Goal: Task Accomplishment & Management: Use online tool/utility

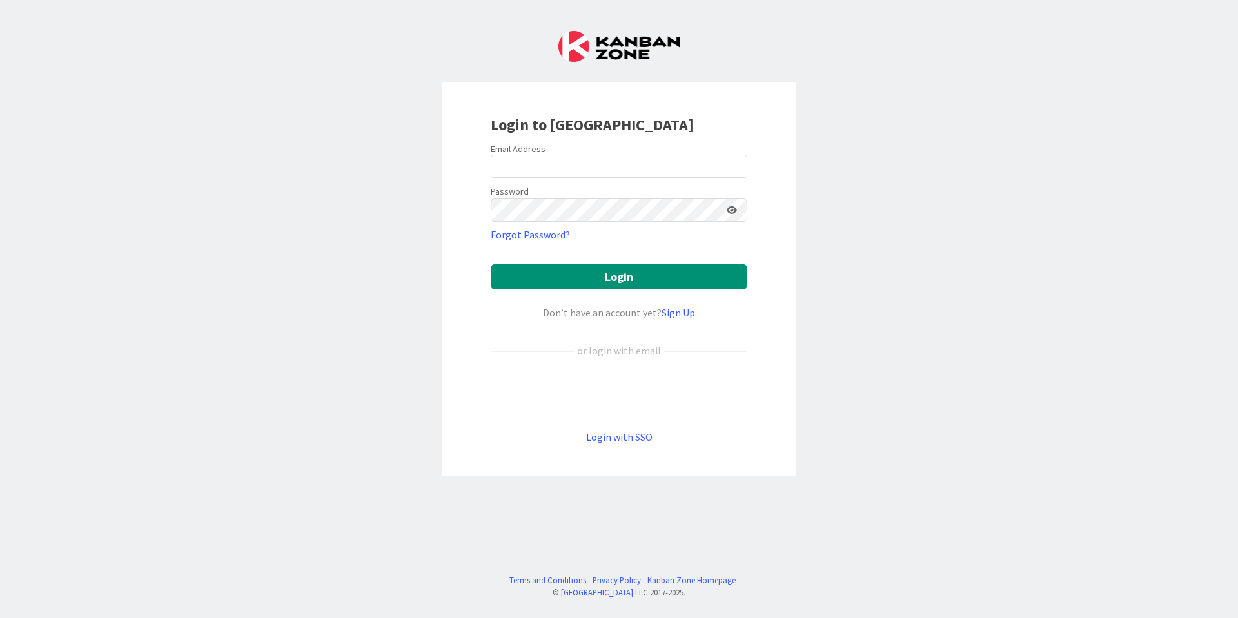
click at [547, 147] on div "Email Address" at bounding box center [618, 149] width 257 height 12
click at [548, 160] on input "email" at bounding box center [618, 166] width 257 height 23
drag, startPoint x: 634, startPoint y: 171, endPoint x: 335, endPoint y: 189, distance: 300.3
click at [338, 189] on div "Login to [GEOGRAPHIC_DATA] Email Address [EMAIL_ADDRESS][DOMAIN_NAME] Password …" at bounding box center [619, 309] width 1238 height 618
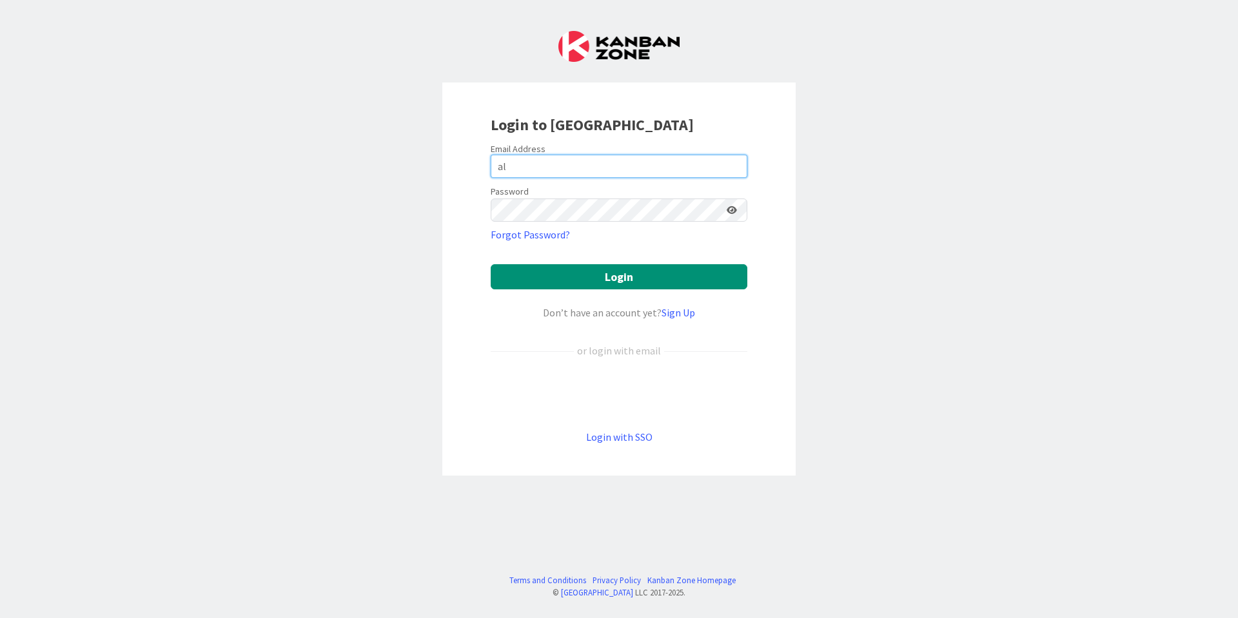
type input "a"
type input "[EMAIL_ADDRESS][DOMAIN_NAME]"
click at [490, 264] on button "Login" at bounding box center [618, 276] width 257 height 25
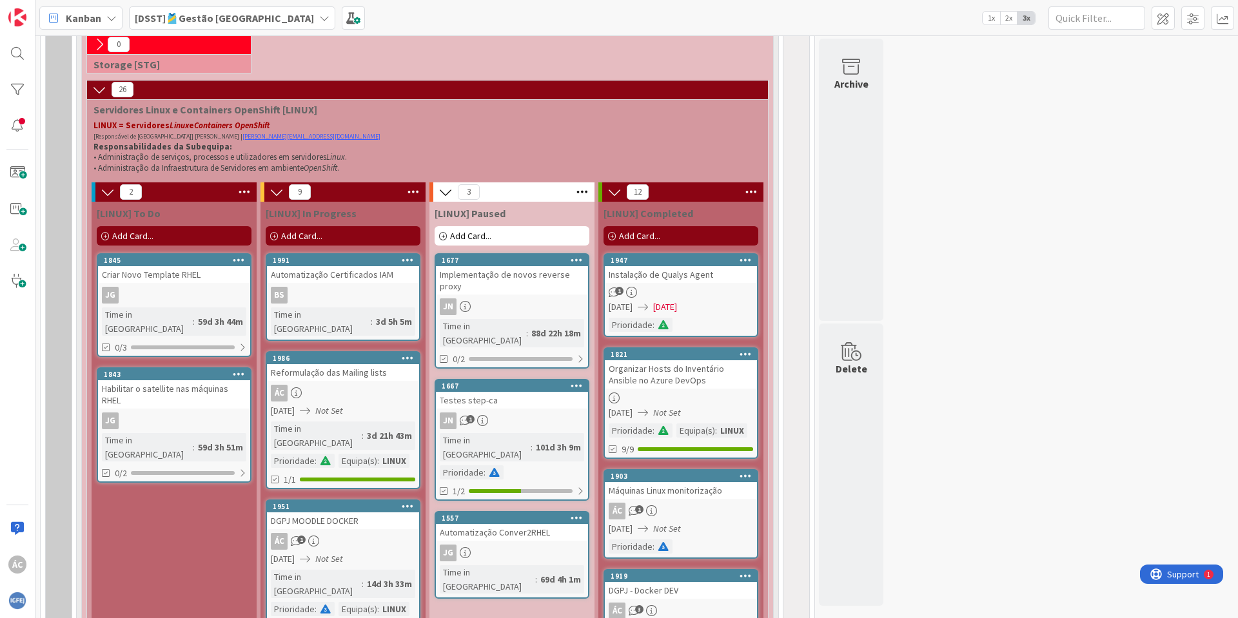
scroll to position [696, 0]
click at [640, 241] on div "Add Card..." at bounding box center [680, 235] width 155 height 19
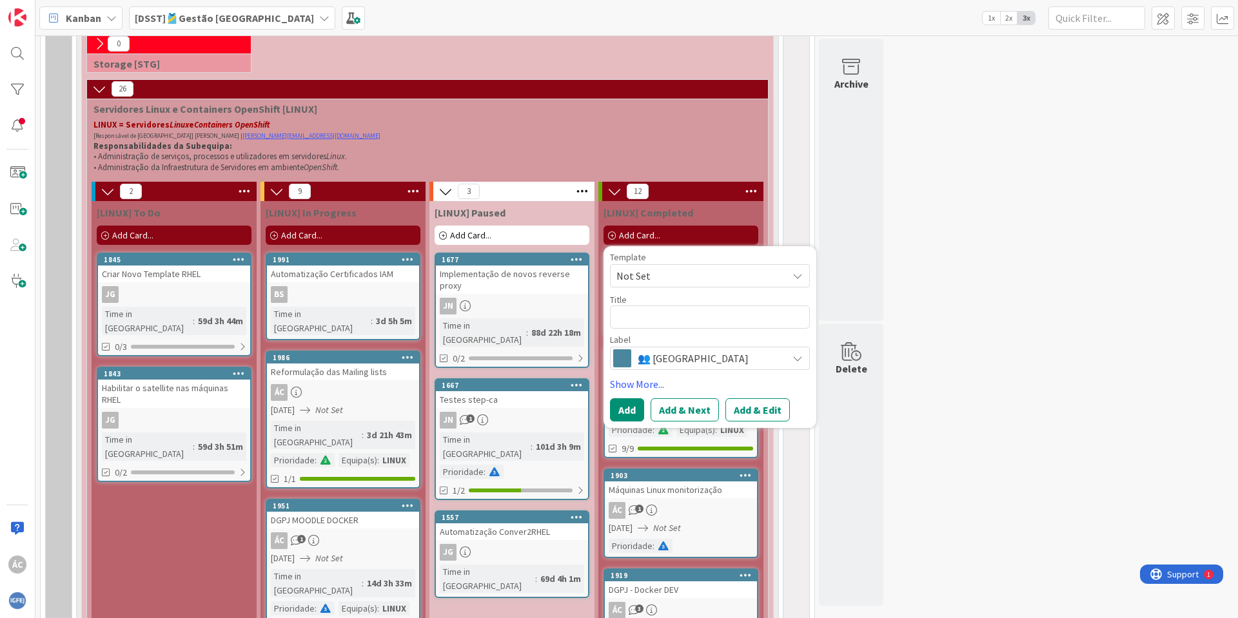
click at [651, 322] on textarea at bounding box center [710, 317] width 200 height 23
type textarea "x"
type textarea "C"
type textarea "x"
type textarea "Cr"
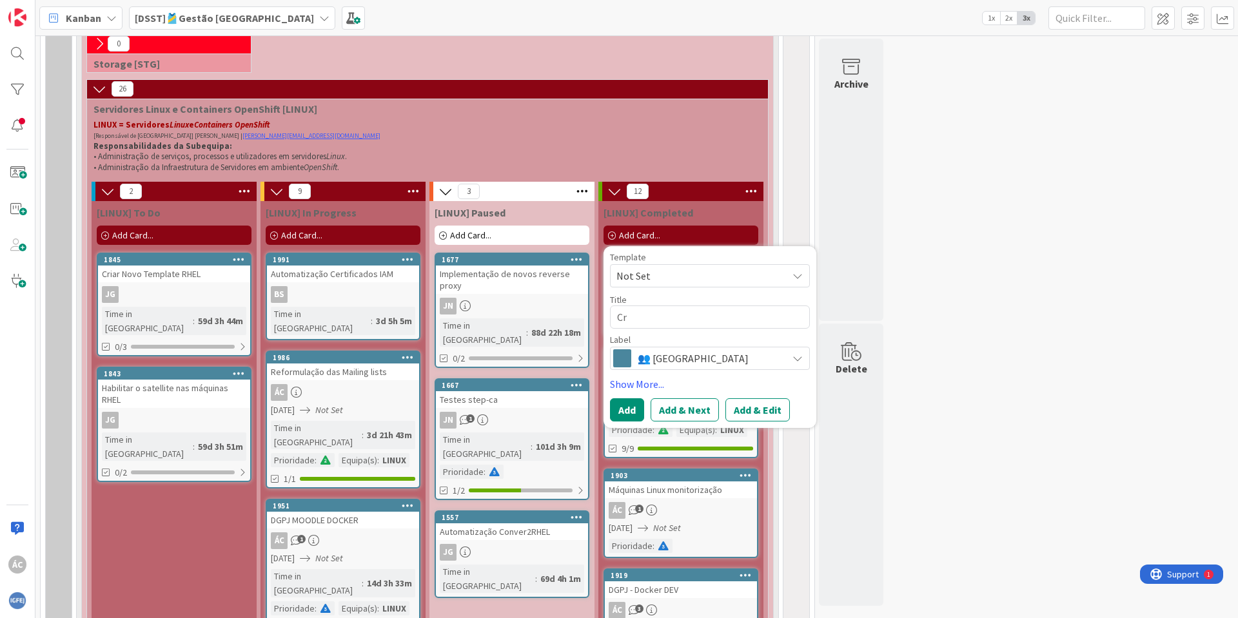
type textarea "x"
type textarea "Cri"
type textarea "x"
type textarea "Cria"
type textarea "x"
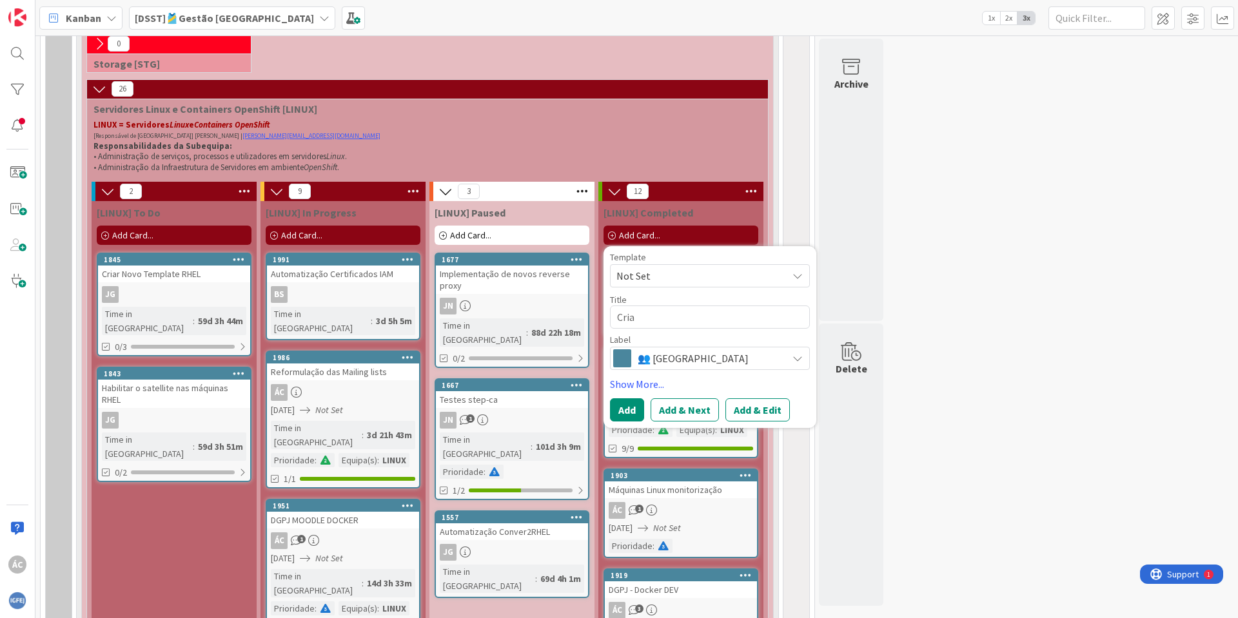
type textarea "Criaç"
type textarea "x"
type textarea "Criaç~"
type textarea "x"
type textarea "Criaçã"
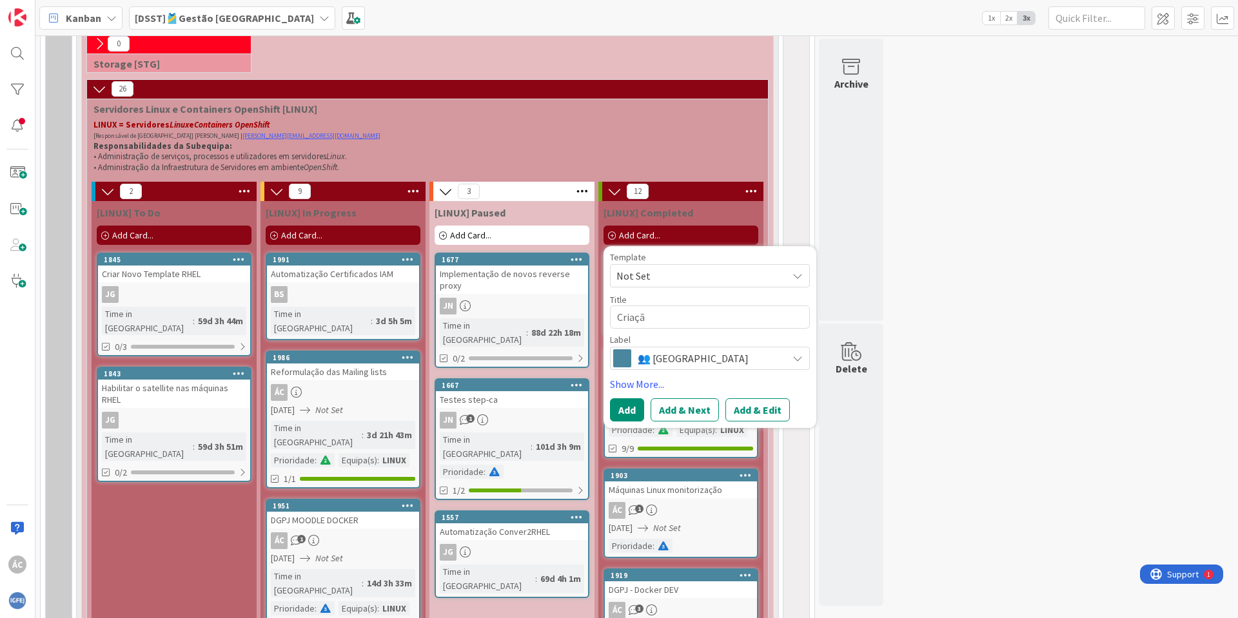
type textarea "x"
type textarea "Criação"
type textarea "x"
type textarea "Criação"
type textarea "x"
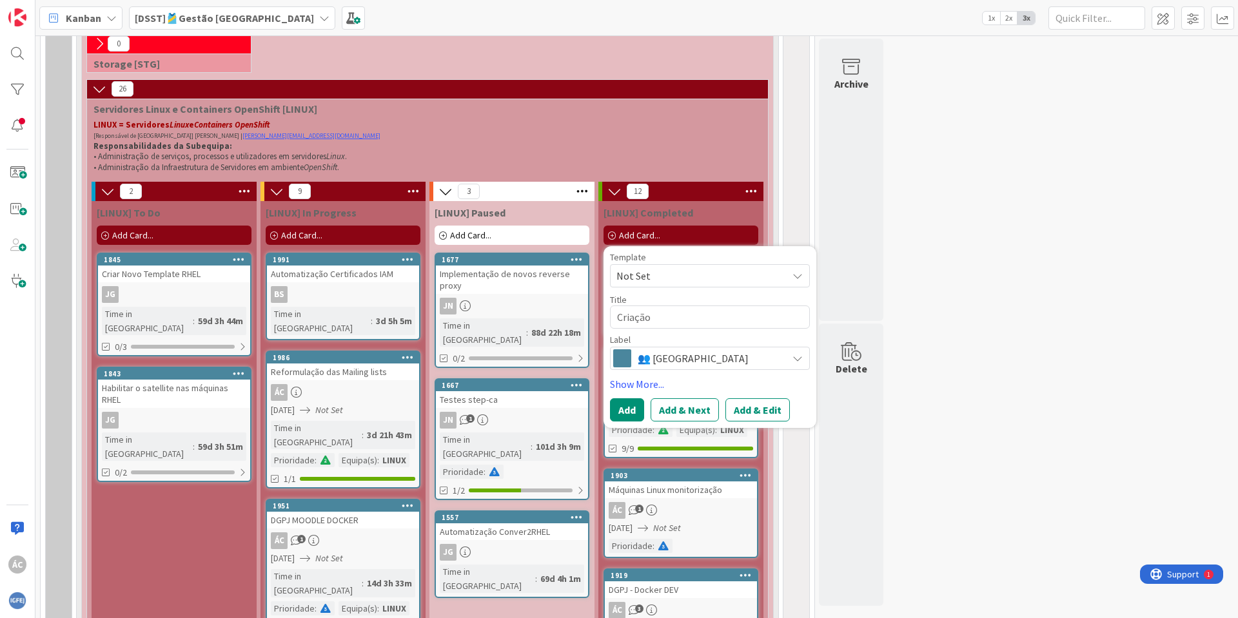
type textarea "Criação U"
type textarea "x"
type textarea "Criação Ut"
type textarea "x"
type textarea "Criação Uti"
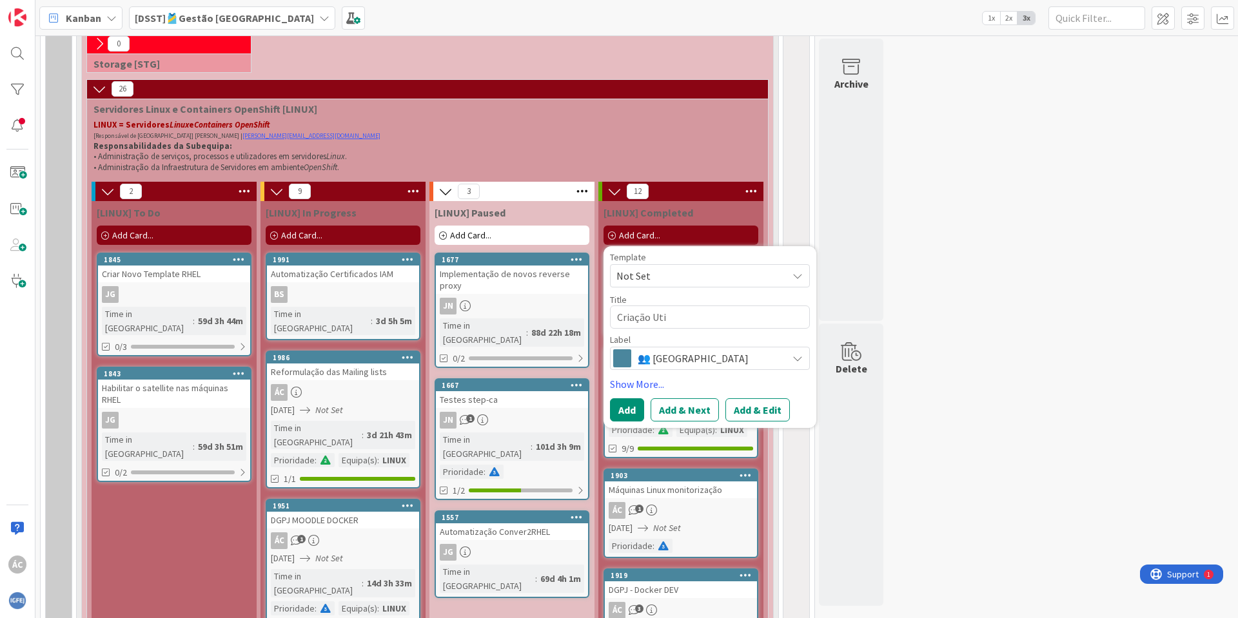
type textarea "x"
type textarea "Criação Util"
type textarea "x"
type textarea "Criação Utiliz"
type textarea "x"
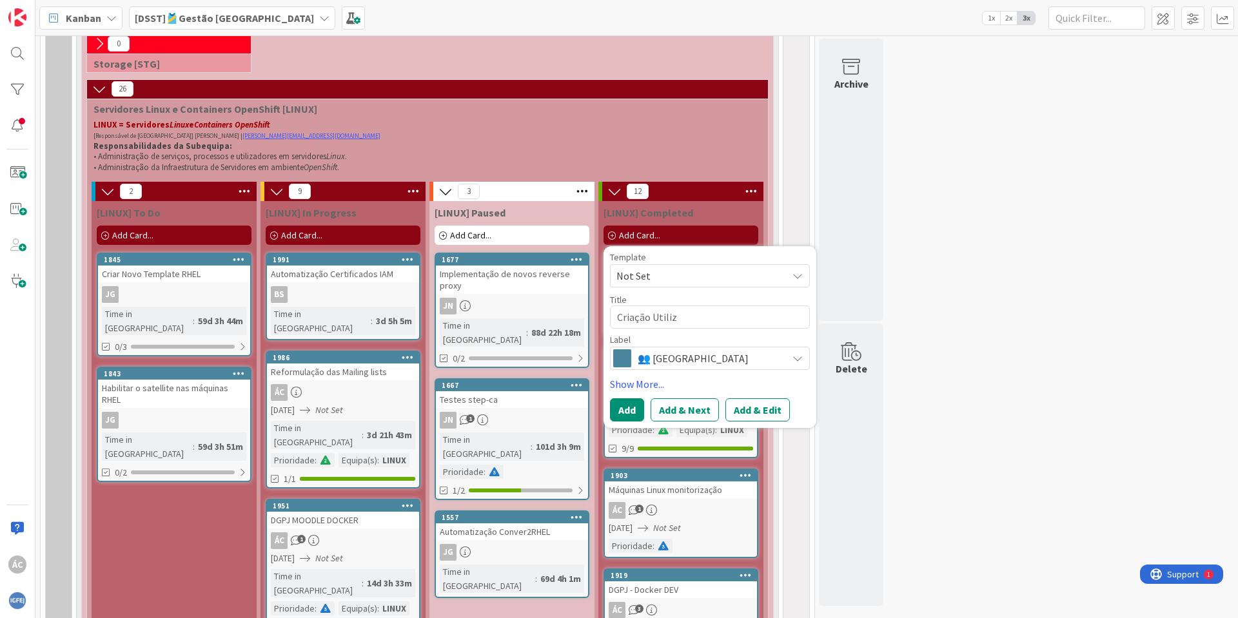
type textarea "Criação Utiliza"
type textarea "x"
type textarea "Criação Utilizad"
type textarea "x"
type textarea "Criação Utilizado"
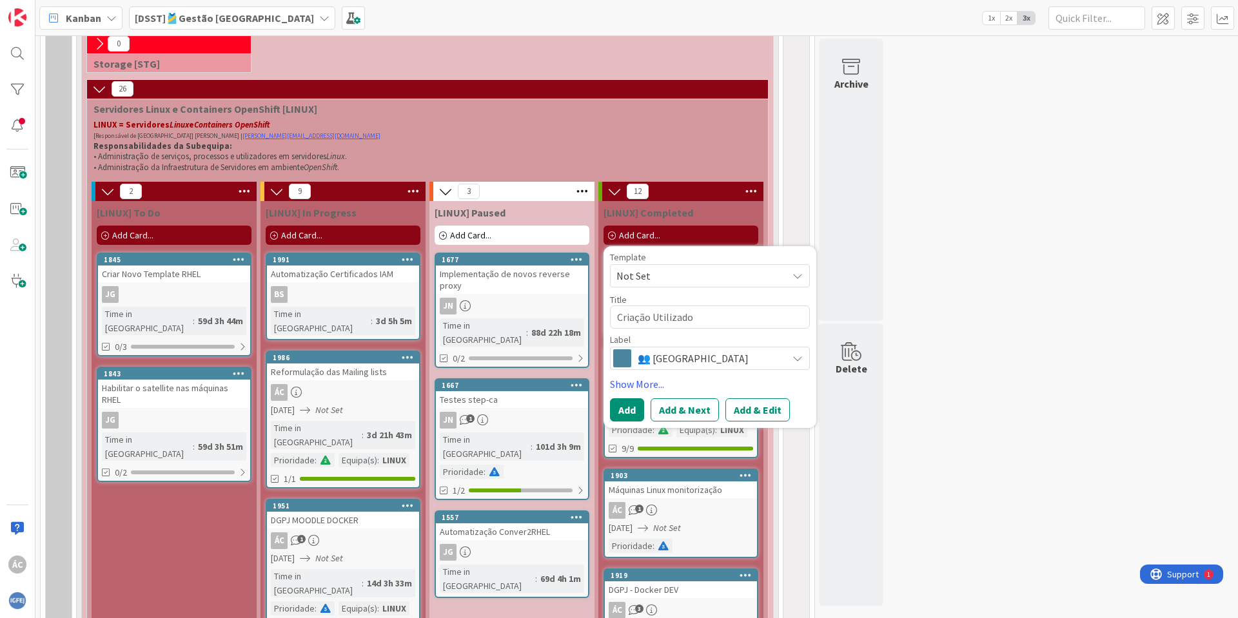
type textarea "x"
type textarea "Criação Utilizador"
type textarea "x"
type textarea "Criação Utilizadore"
type textarea "x"
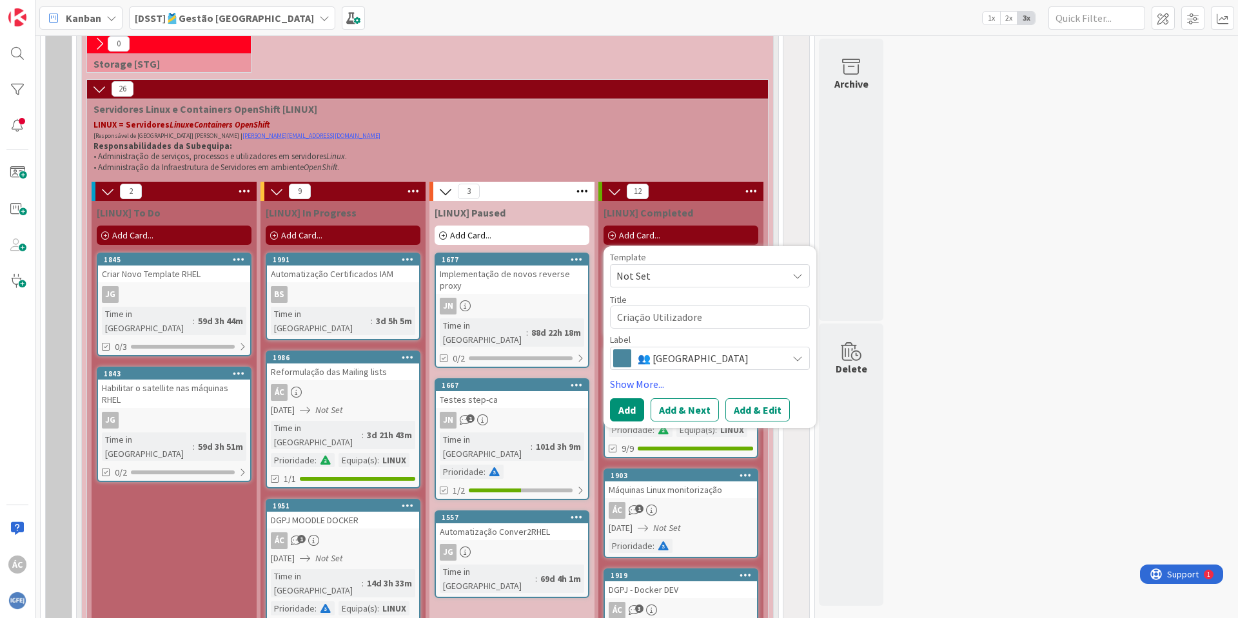
type textarea "Criação Utilizadores"
type textarea "x"
type textarea "Criação Utilizadores"
type textarea "x"
type textarea "Criação Utilizadores L"
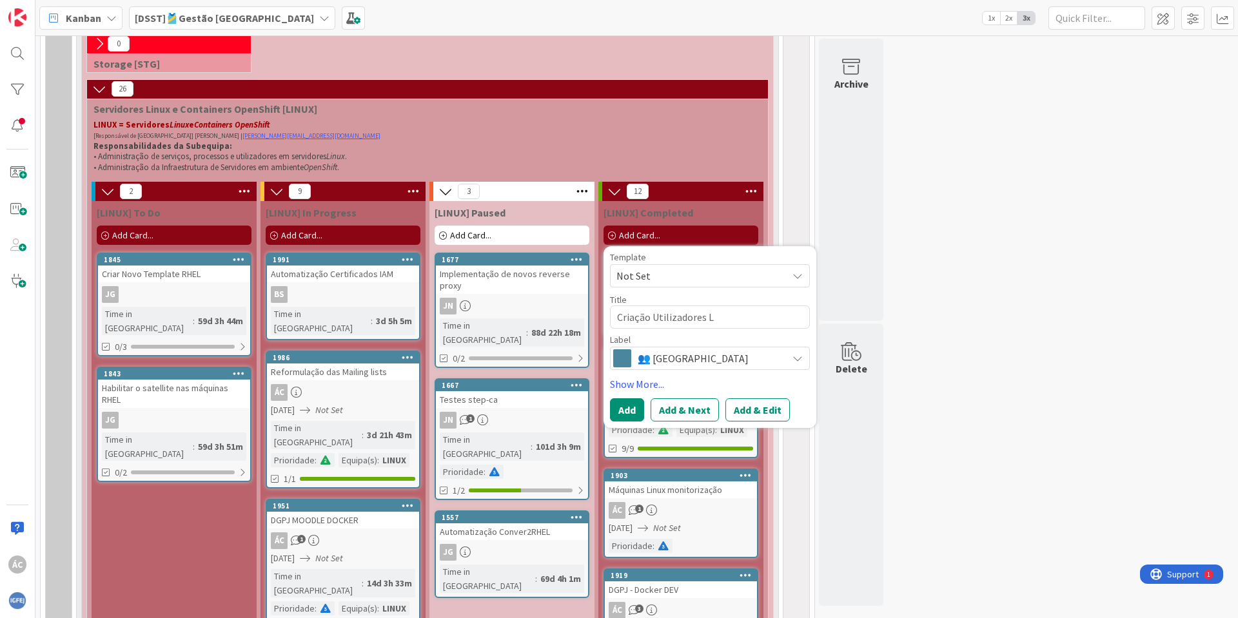
type textarea "x"
type textarea "Criação Utilizadores Li"
type textarea "x"
type textarea "Criação Utilizadores [PERSON_NAME]"
type textarea "x"
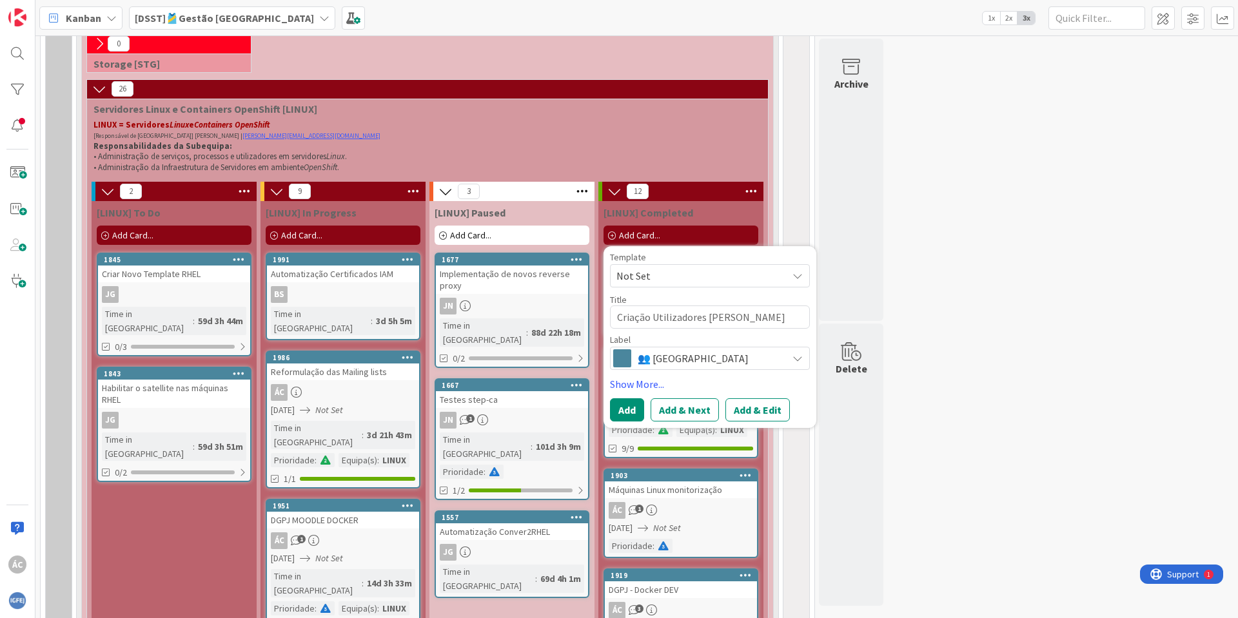
type textarea "Criação Utilizadores Linu"
type textarea "x"
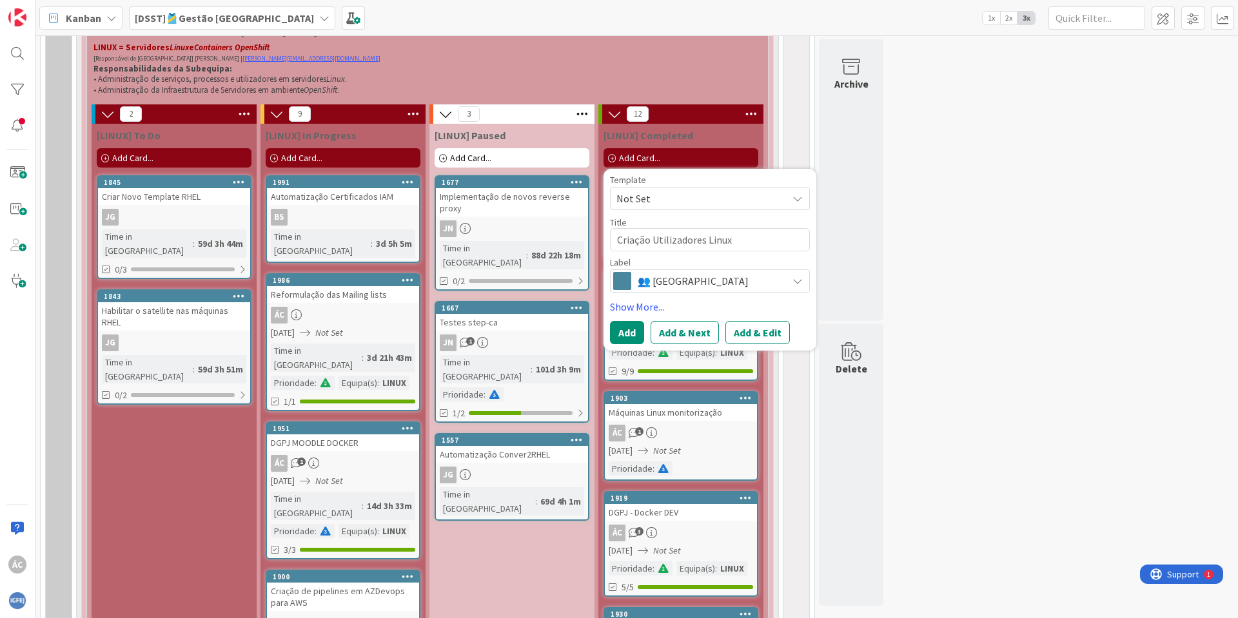
type textarea "Criação Utilizadores Linux"
click at [697, 295] on div "Template Not Set Title 26 / 128 Criação Utilizadores Linux Label 👥 Equipa Show …" at bounding box center [710, 259] width 200 height 169
click at [690, 278] on span "👥 [GEOGRAPHIC_DATA]" at bounding box center [708, 281] width 143 height 18
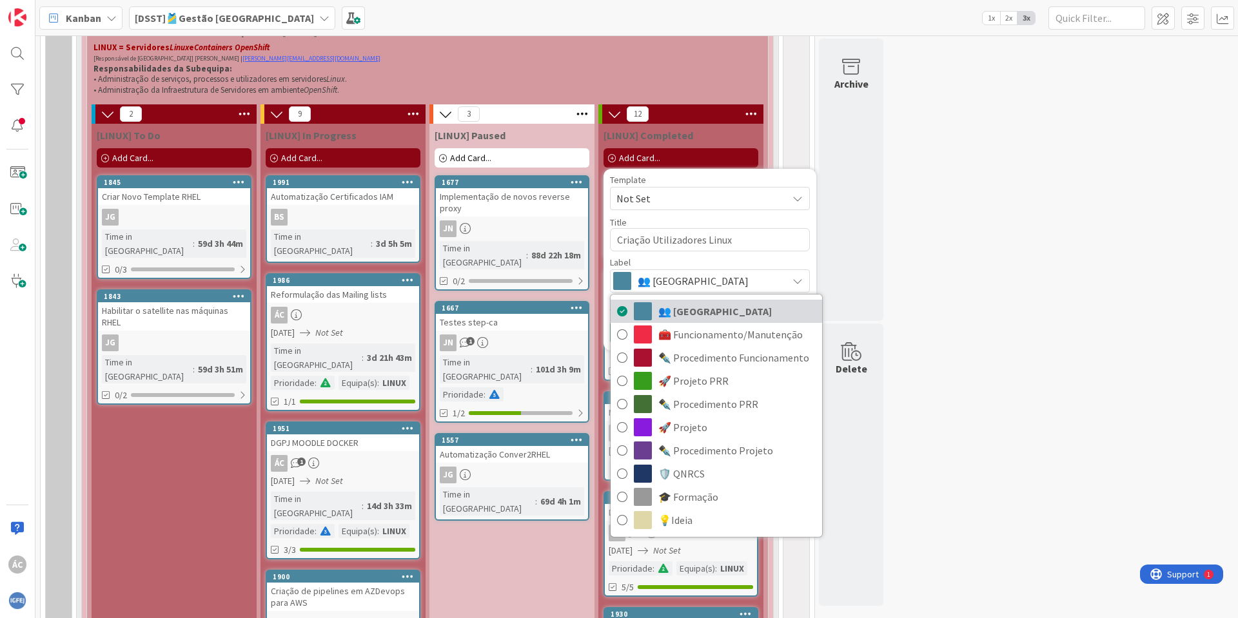
click at [680, 308] on span "👥 [GEOGRAPHIC_DATA]" at bounding box center [736, 311] width 157 height 19
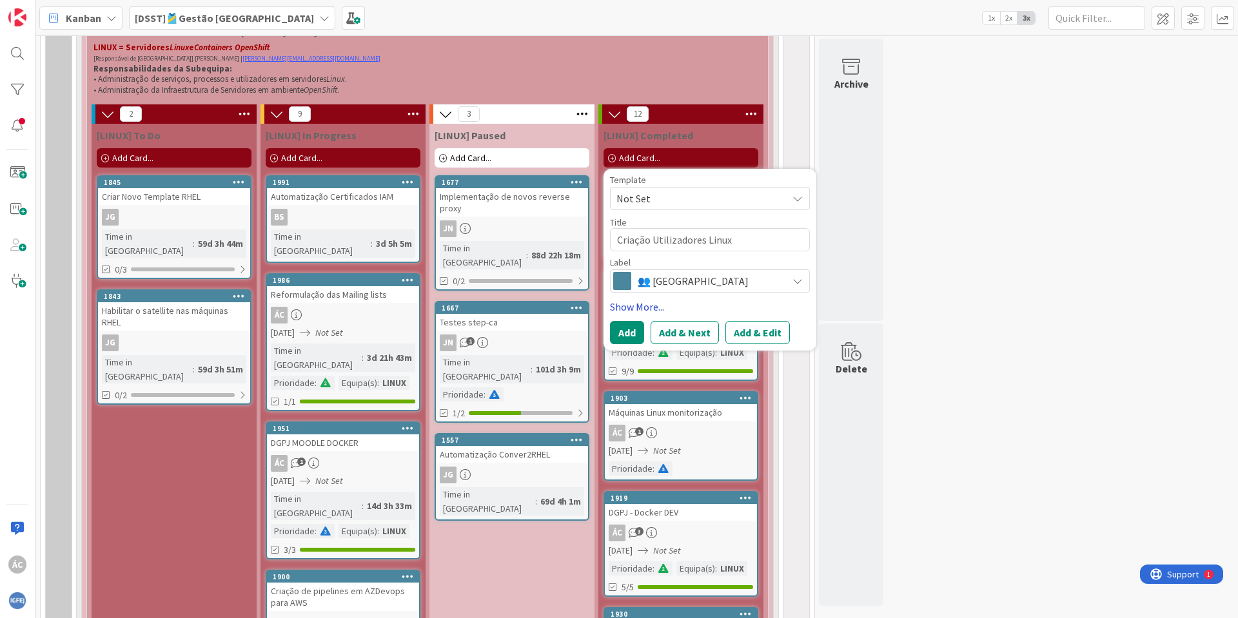
click at [644, 302] on link "Show More..." at bounding box center [710, 306] width 200 height 15
type textarea "x"
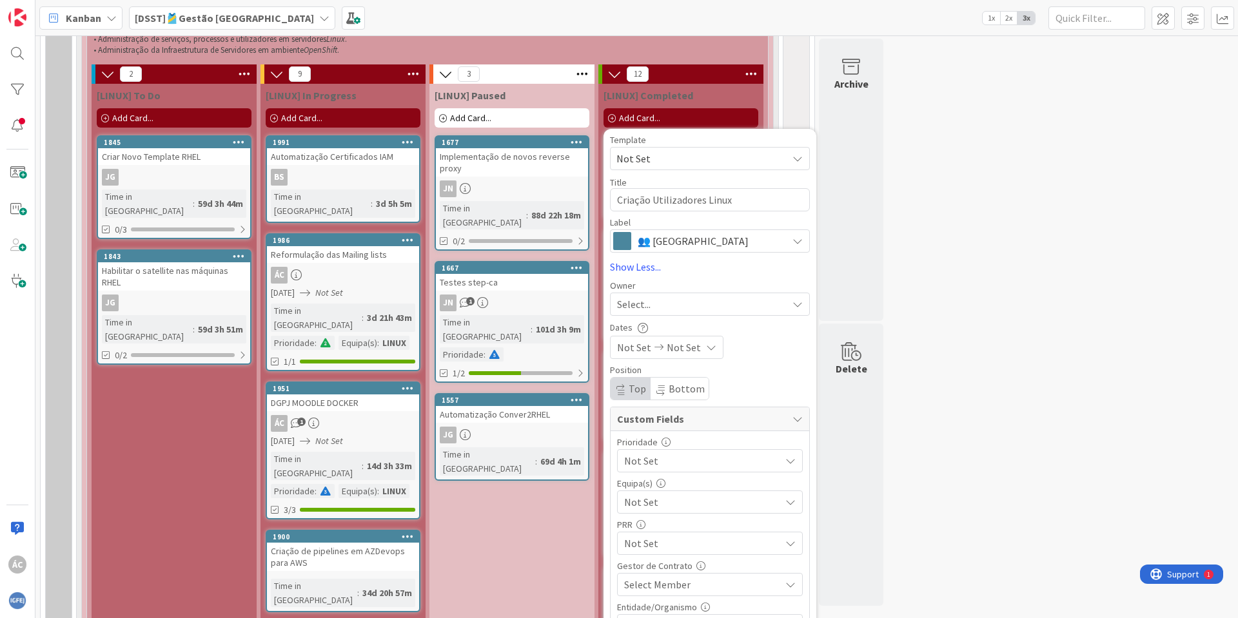
scroll to position [851, 0]
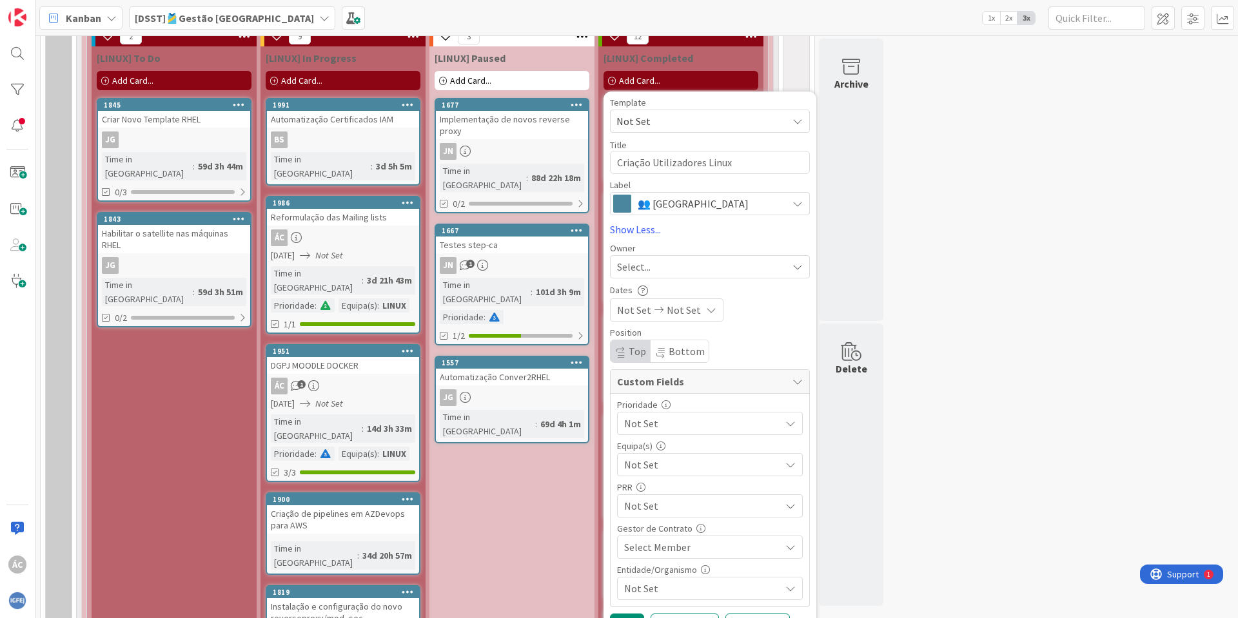
click at [670, 262] on div "Select..." at bounding box center [702, 266] width 170 height 15
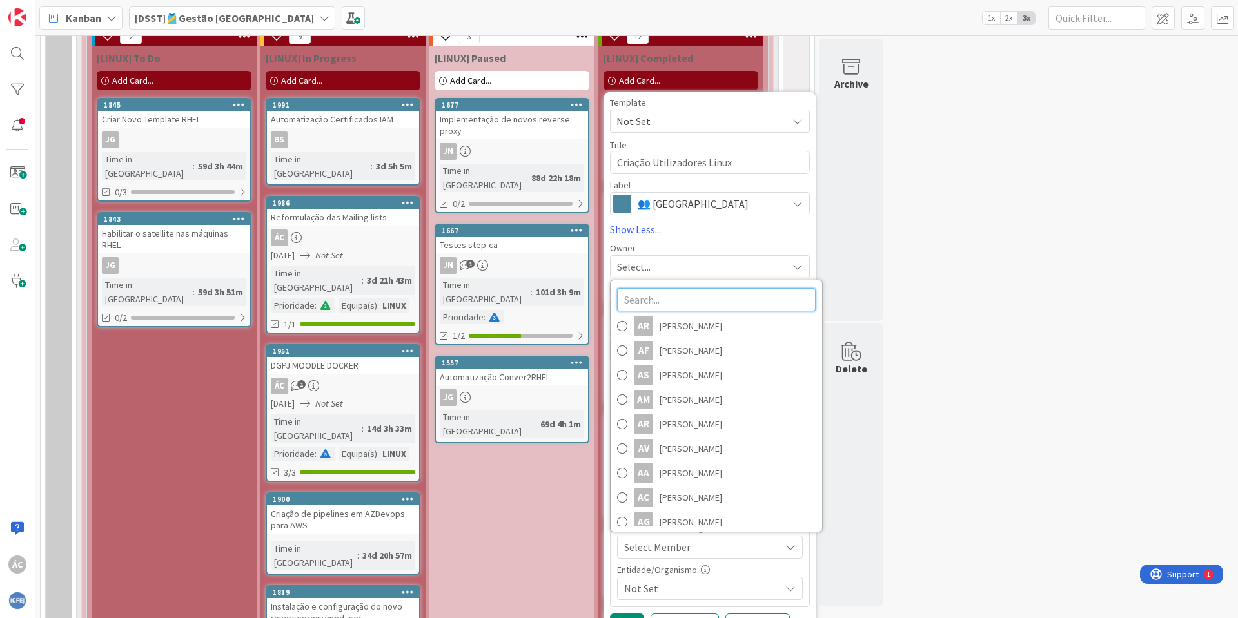
click at [675, 297] on input "text" at bounding box center [716, 299] width 199 height 23
type input "[PERSON_NAME]"
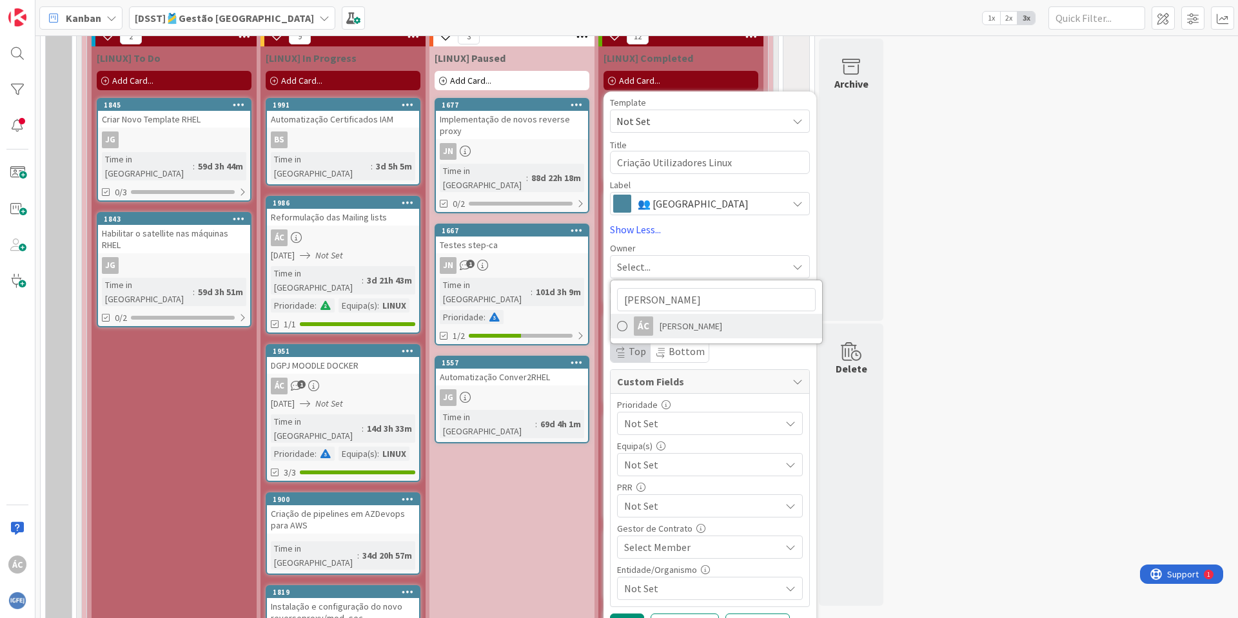
click at [683, 324] on span "[PERSON_NAME]" at bounding box center [690, 325] width 63 height 19
type textarea "x"
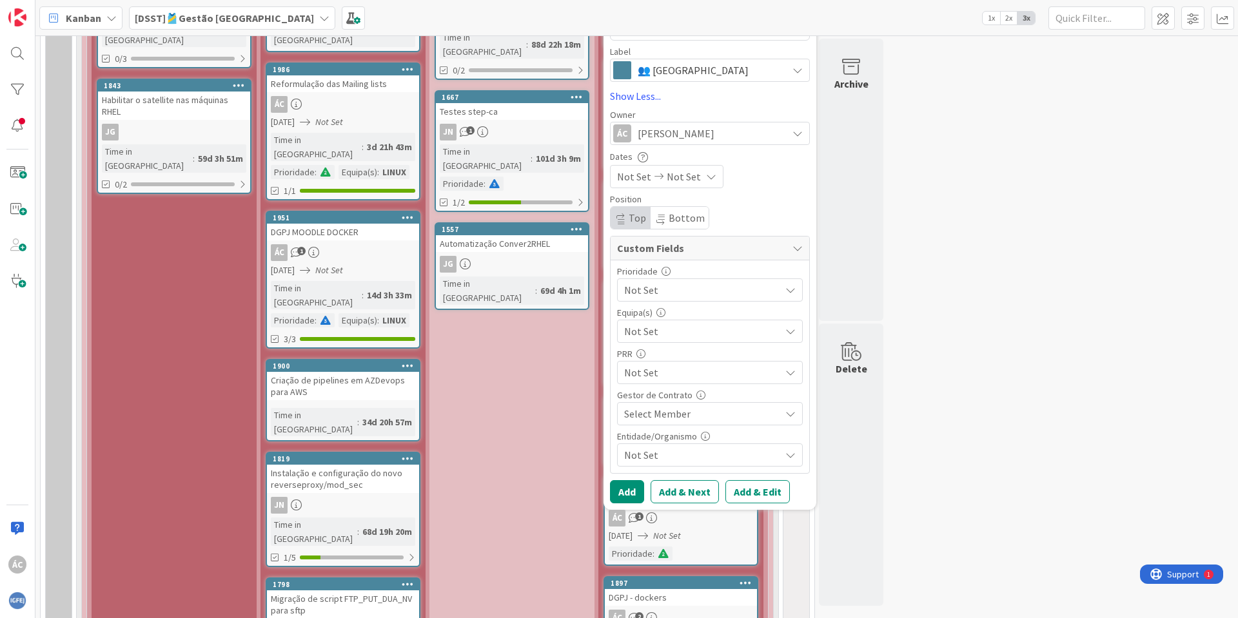
scroll to position [1083, 0]
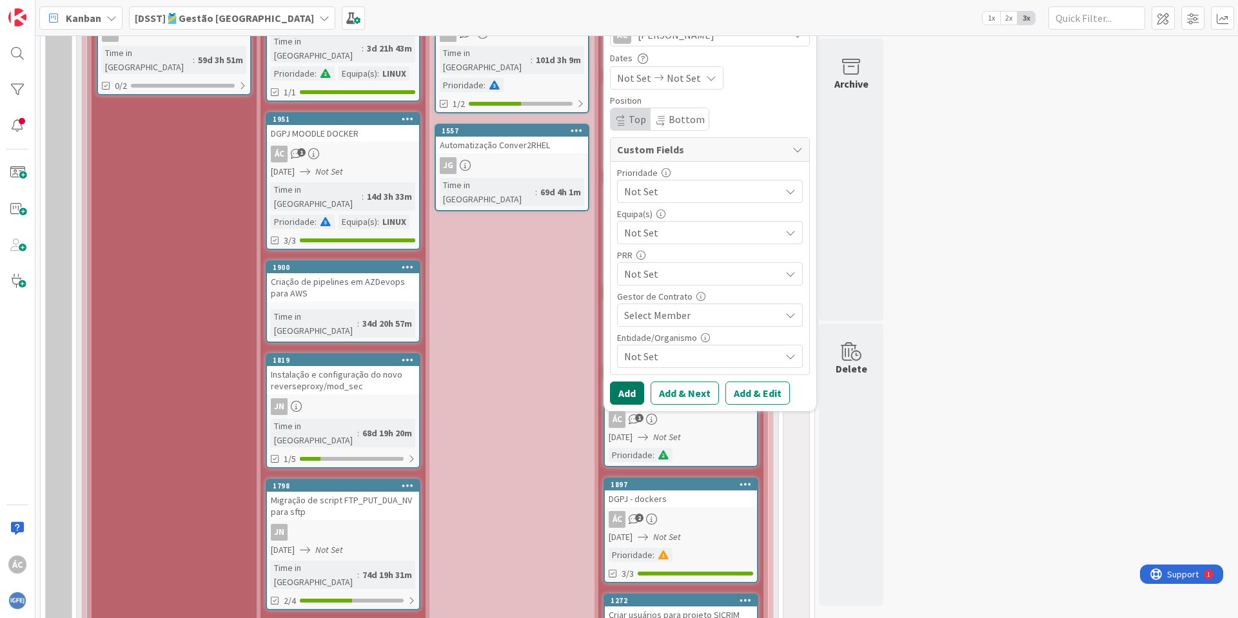
click at [633, 392] on button "Add" at bounding box center [627, 393] width 34 height 23
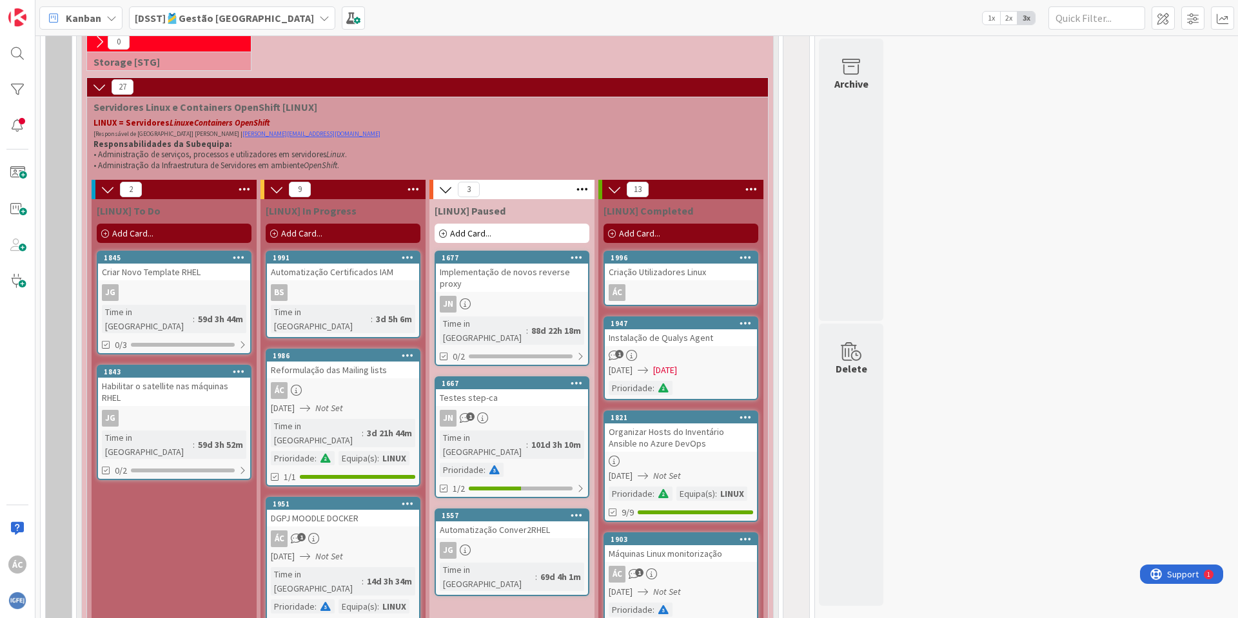
scroll to position [696, 0]
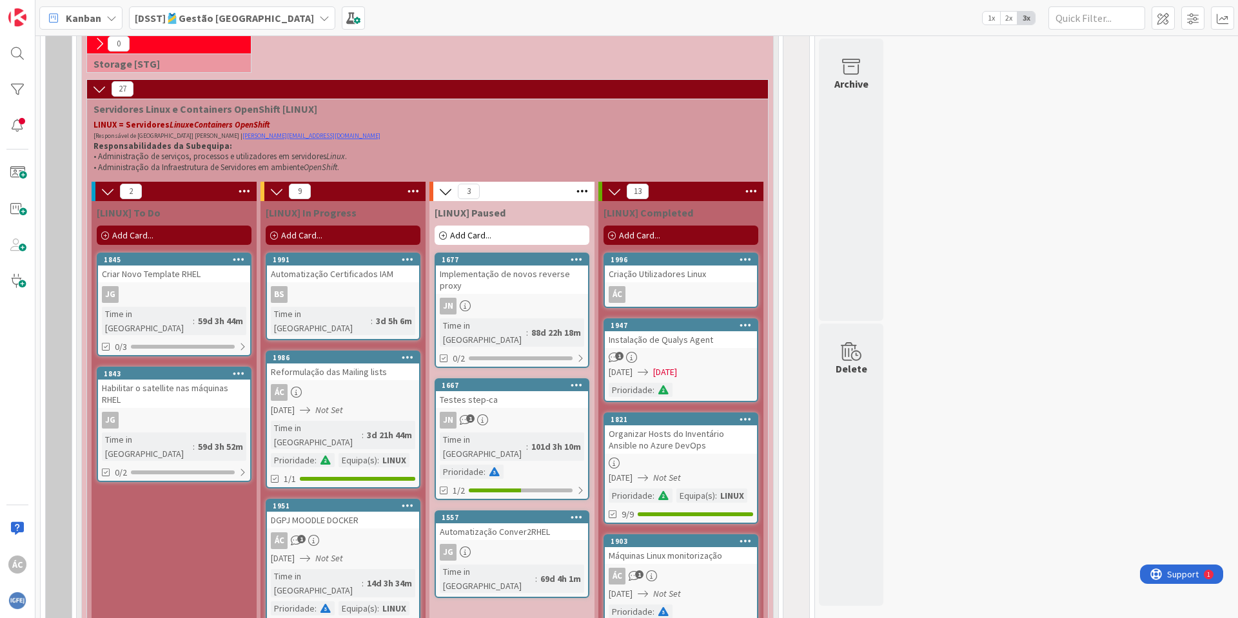
click at [646, 296] on div "ÁC" at bounding box center [681, 294] width 152 height 17
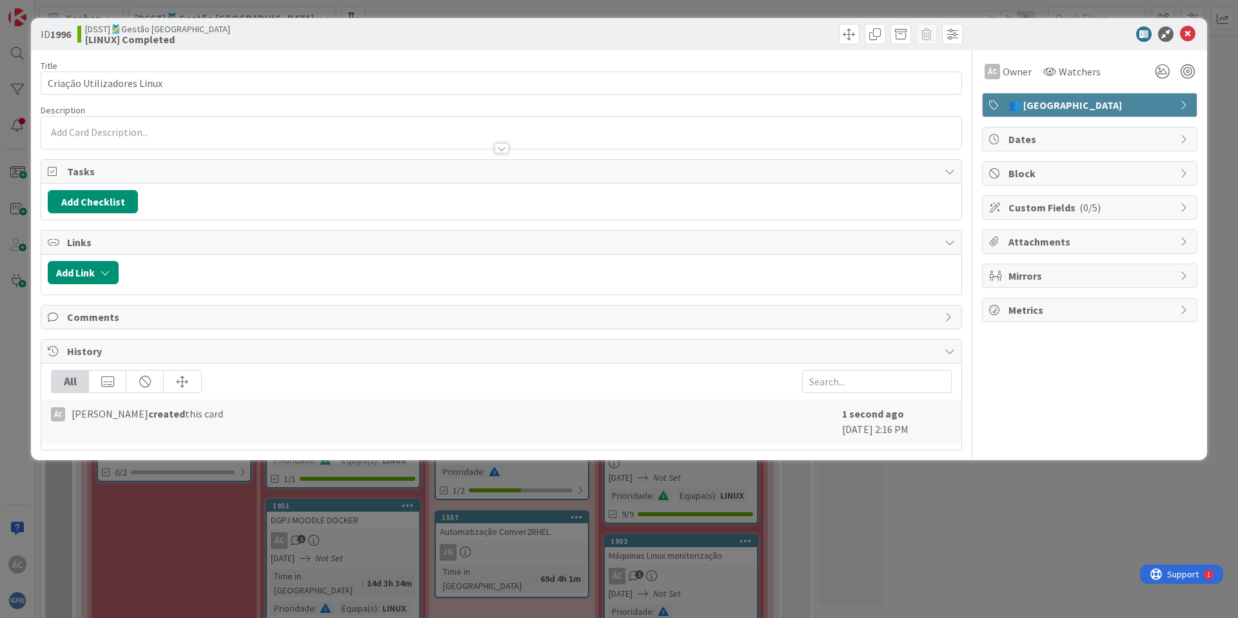
click at [97, 131] on div at bounding box center [501, 133] width 920 height 32
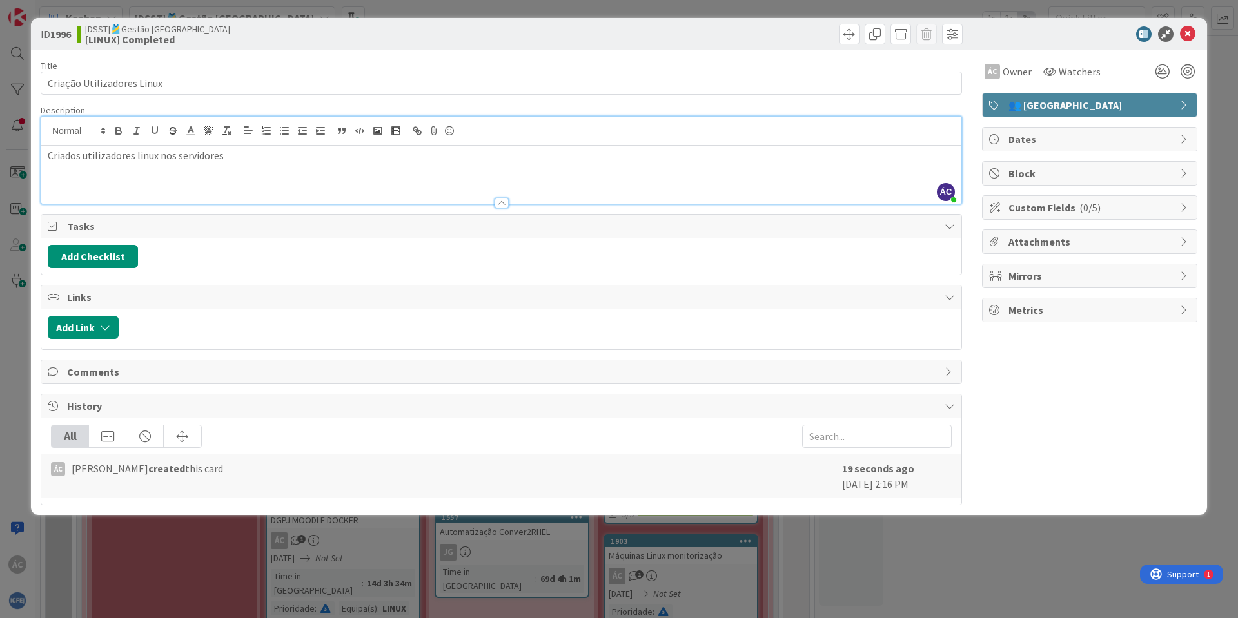
click at [393, 191] on div at bounding box center [501, 197] width 920 height 14
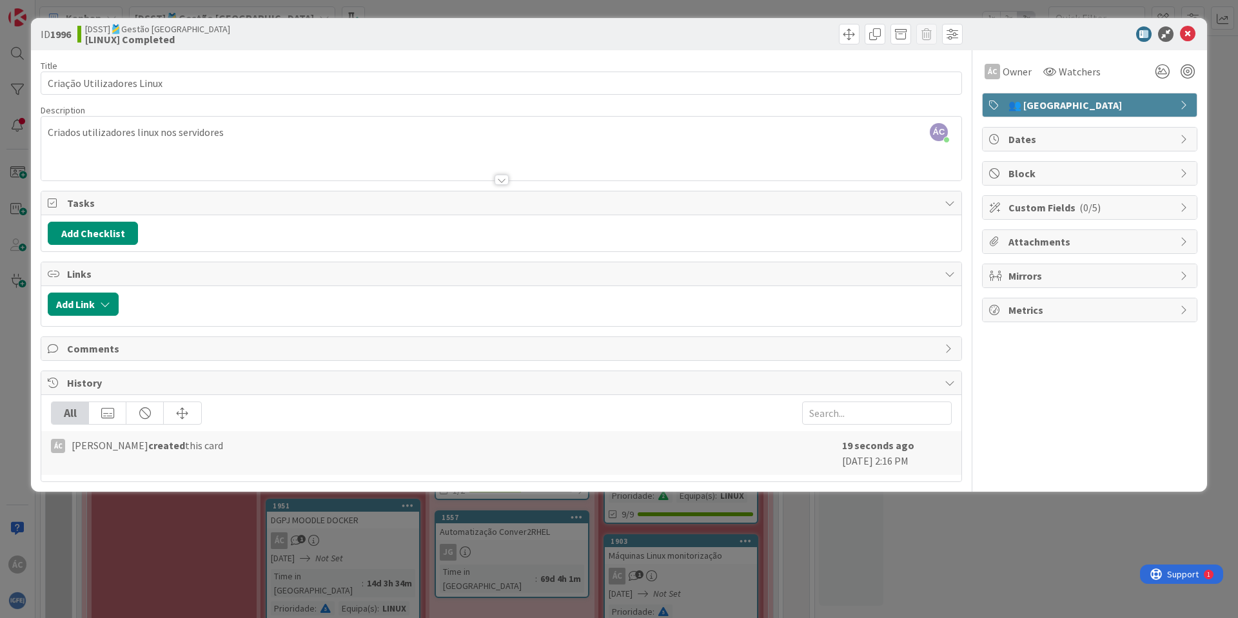
click at [364, 155] on div at bounding box center [501, 164] width 920 height 33
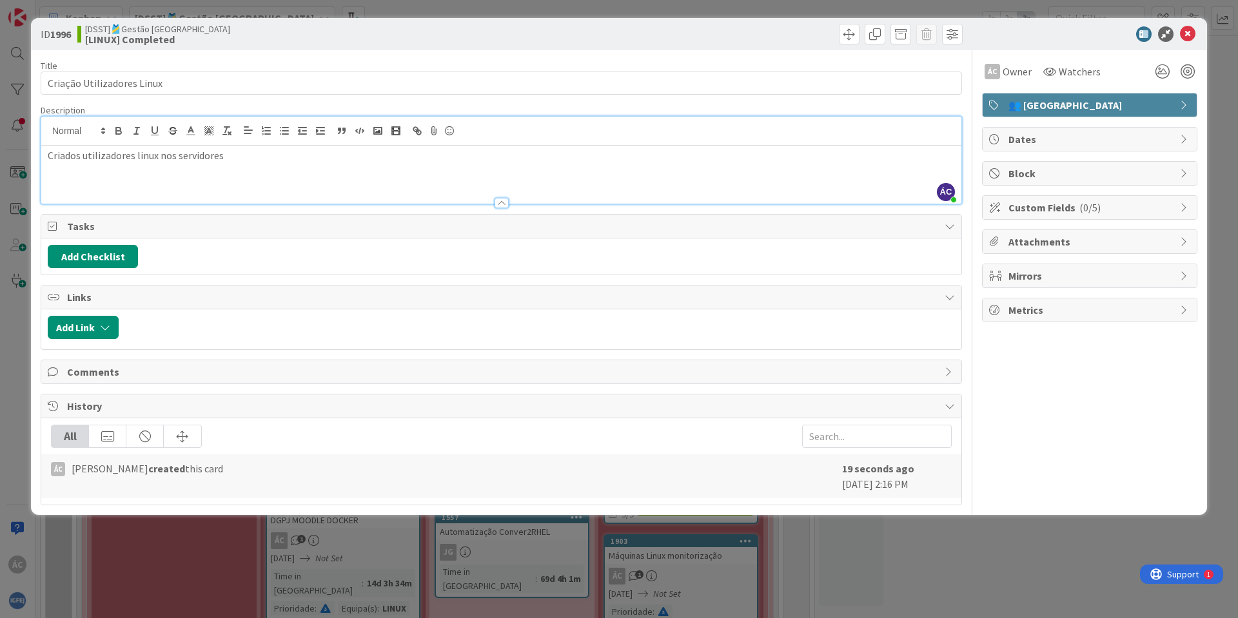
click at [327, 171] on div "Criados utilizadores linux nos servidores" at bounding box center [501, 175] width 920 height 58
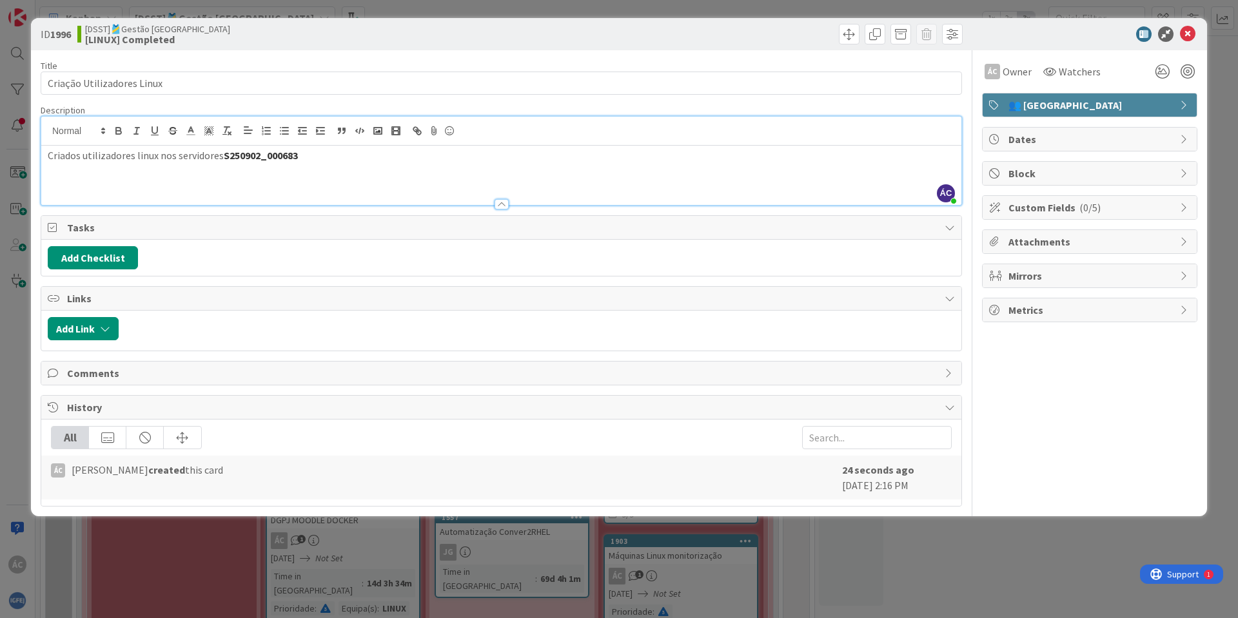
click at [220, 158] on p "Criados utilizadores linux nos servidores S250902_000683" at bounding box center [501, 155] width 907 height 15
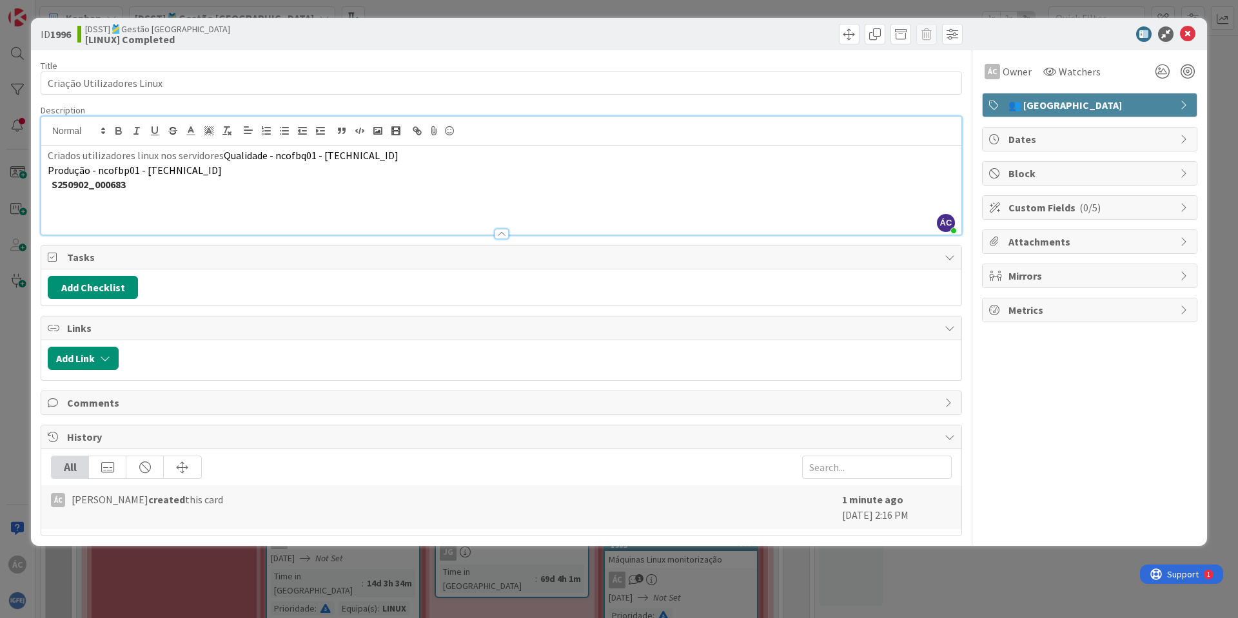
drag, startPoint x: 222, startPoint y: 153, endPoint x: 264, endPoint y: 153, distance: 41.3
click at [224, 153] on span "Qualidade - ncofbq01 - [TECHNICAL_ID]" at bounding box center [311, 155] width 175 height 13
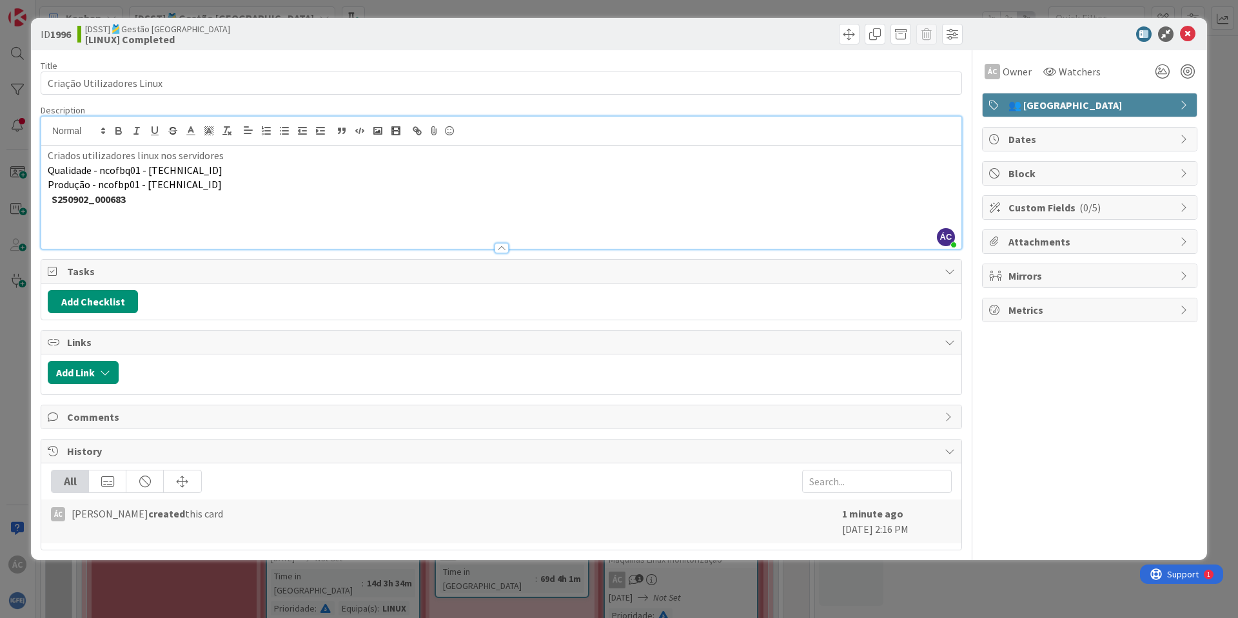
click at [324, 149] on p "Criados utilizadores linux nos servidores" at bounding box center [501, 155] width 907 height 15
click at [253, 196] on p "S250902_000683" at bounding box center [501, 199] width 907 height 15
click at [246, 188] on p "Produção - ncofbp01 - [TECHNICAL_ID]" at bounding box center [501, 184] width 907 height 15
drag, startPoint x: 50, startPoint y: 202, endPoint x: 42, endPoint y: 200, distance: 8.6
click at [42, 200] on div "Criados utilizadores linux nos servidores: Qualidade - ncofbq01 - [TECHNICAL_ID…" at bounding box center [501, 197] width 920 height 103
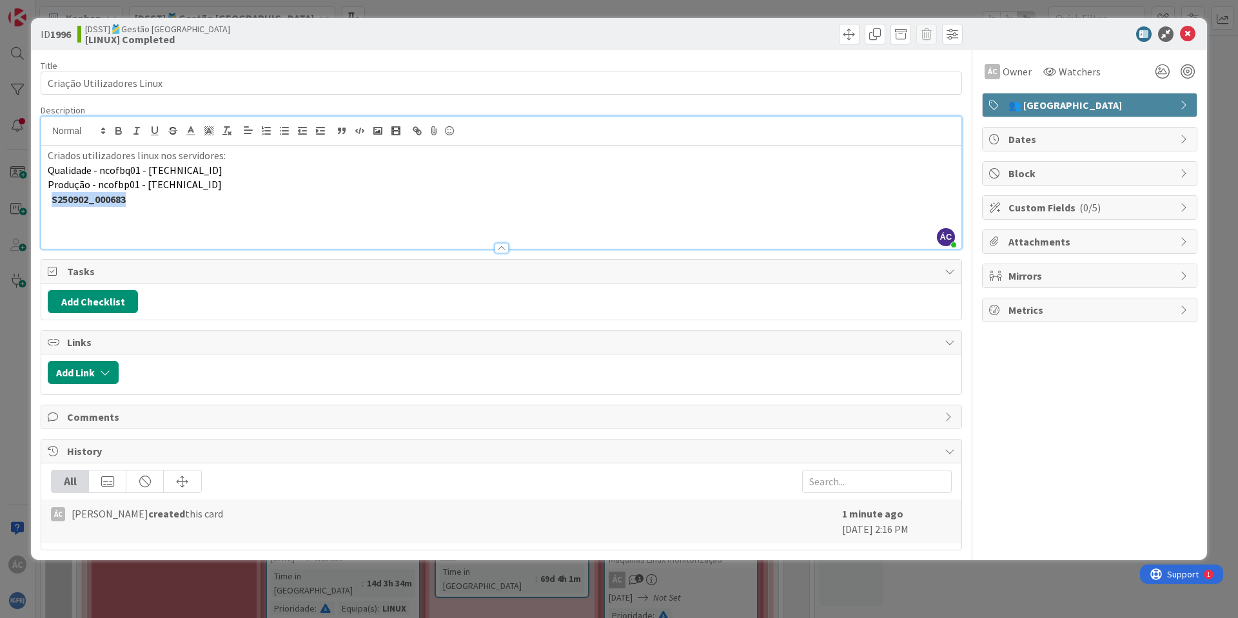
drag, startPoint x: 145, startPoint y: 201, endPoint x: 50, endPoint y: 204, distance: 94.8
click at [50, 204] on p "S250902_000683" at bounding box center [501, 199] width 907 height 15
drag, startPoint x: 49, startPoint y: 153, endPoint x: 121, endPoint y: 133, distance: 74.3
click at [48, 153] on p "Criados utilizadores linux nos servidores:" at bounding box center [501, 155] width 907 height 15
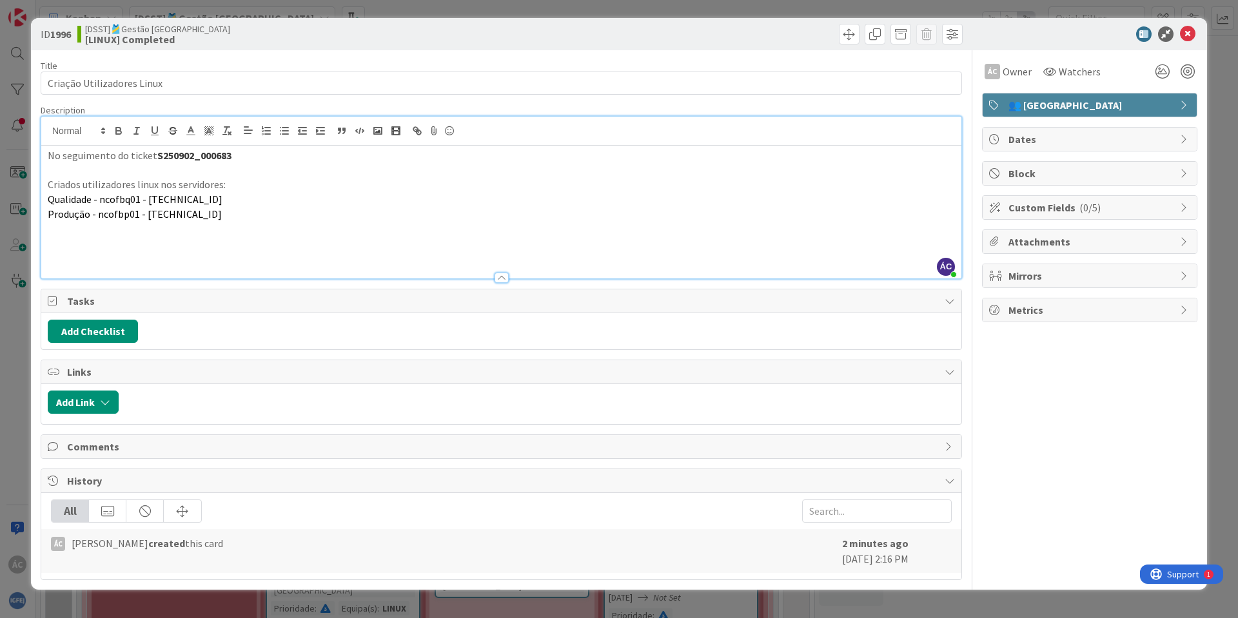
click at [374, 193] on p "Qualidade - ncofbq01 - [TECHNICAL_ID]" at bounding box center [501, 199] width 907 height 15
click at [372, 188] on p "Criados utilizadores linux nos servidores:" at bounding box center [501, 184] width 907 height 15
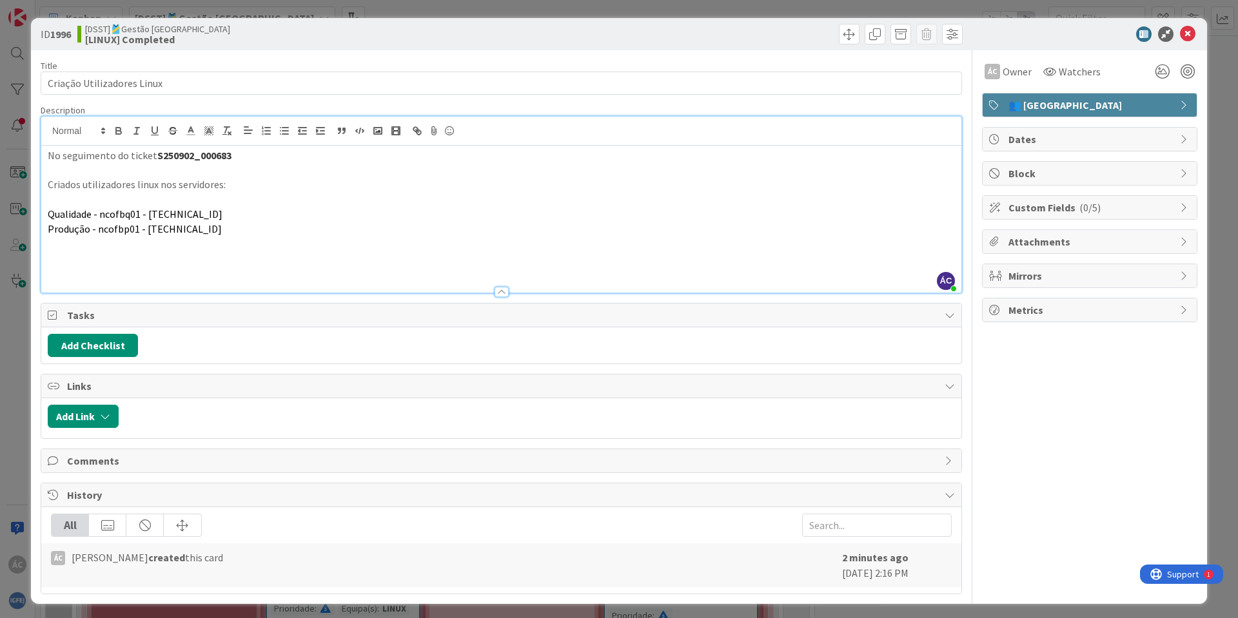
click at [467, 396] on div "Links" at bounding box center [501, 386] width 920 height 24
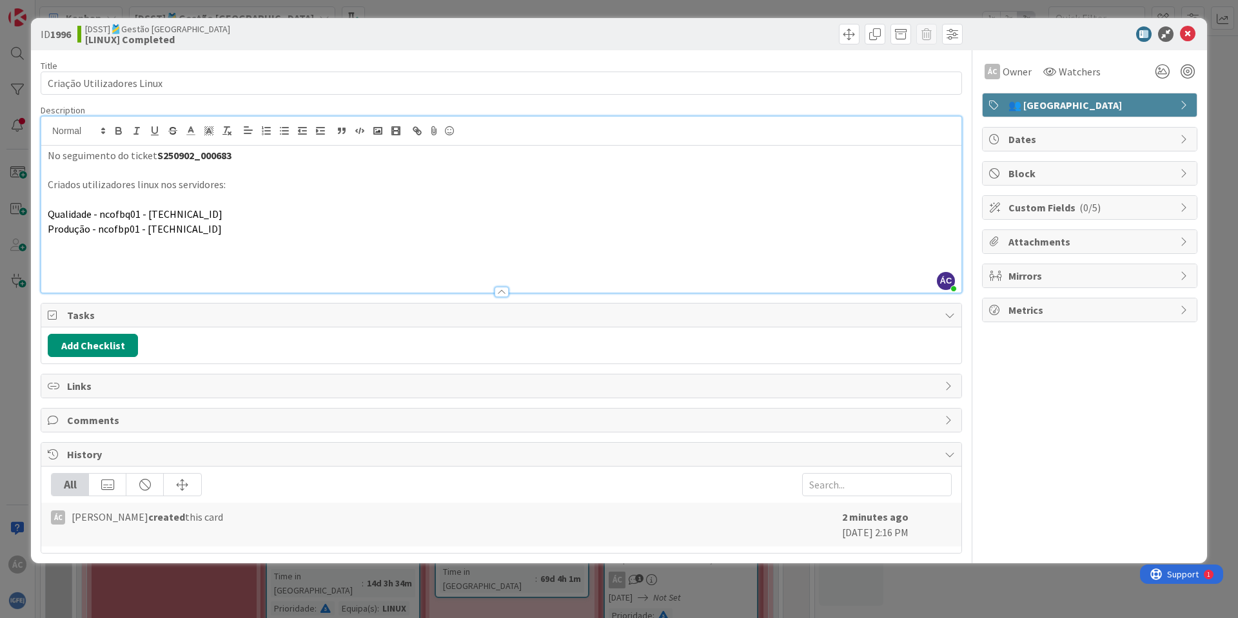
click at [331, 527] on div "ÁC [PERSON_NAME] created this card" at bounding box center [443, 524] width 784 height 31
click at [330, 65] on div "Title 26 / 128" at bounding box center [501, 66] width 921 height 12
click at [1112, 401] on div "ÁC Owner Watchers 👥 [GEOGRAPHIC_DATA] Dates Block Custom Fields ( 0/5 ) Attachm…" at bounding box center [1089, 301] width 215 height 503
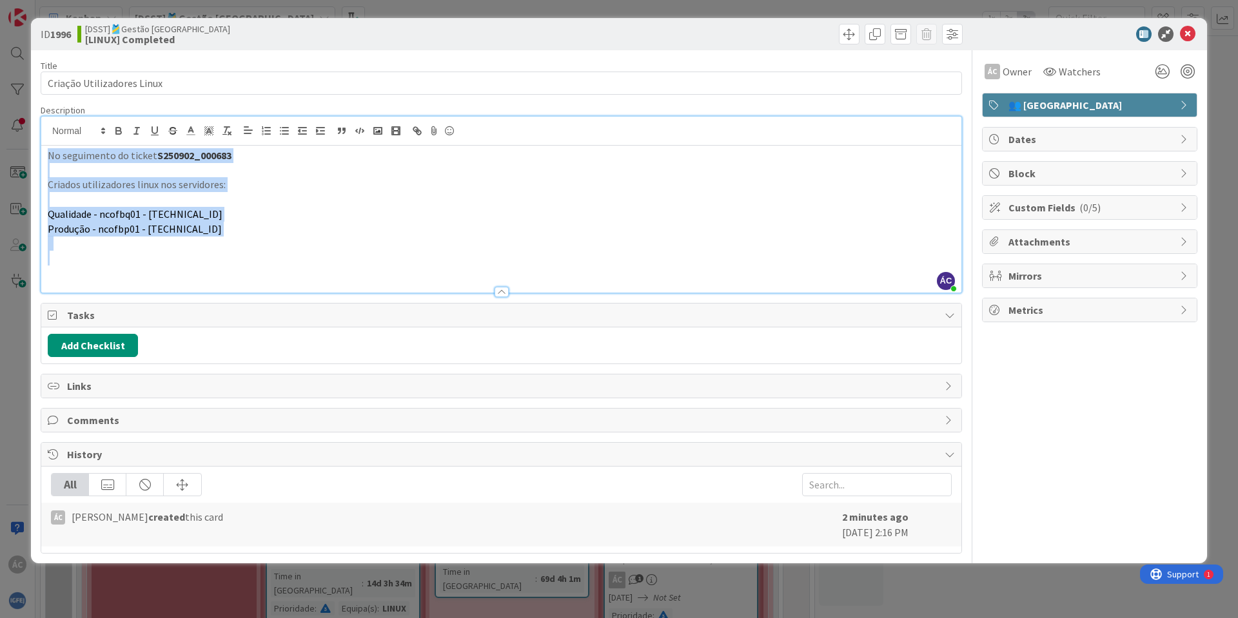
drag, startPoint x: 479, startPoint y: 246, endPoint x: 24, endPoint y: 149, distance: 465.2
click at [24, 149] on div "ID 1996 [DSST]🎽Gestão Equipas [LINUX] Completed Title 26 / 128 Criação Utilizad…" at bounding box center [619, 309] width 1238 height 618
copy div "No seguimento do ticket S250902_000683 Criados utilizadores linux nos servidore…"
drag, startPoint x: 528, startPoint y: 260, endPoint x: 590, endPoint y: 240, distance: 65.0
click at [530, 260] on p at bounding box center [501, 258] width 907 height 15
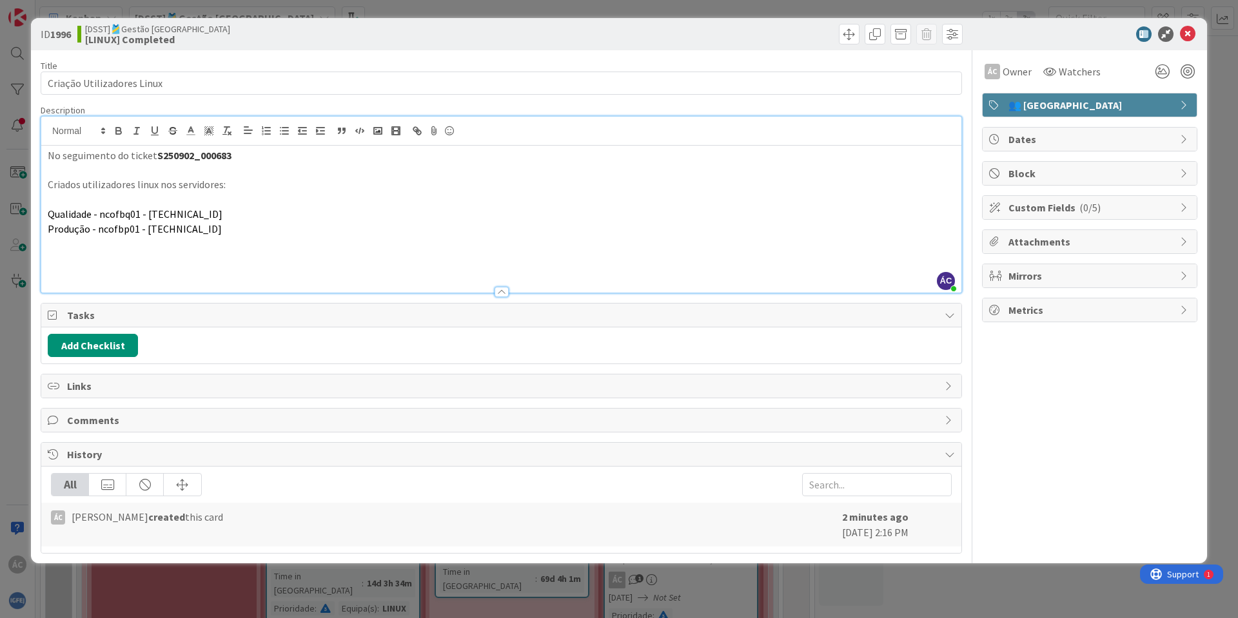
click at [1186, 389] on div "ÁC Owner Watchers 👥 [GEOGRAPHIC_DATA] Dates Block Custom Fields ( 0/5 ) Attachm…" at bounding box center [1089, 301] width 215 height 503
click at [1189, 34] on icon at bounding box center [1187, 33] width 15 height 15
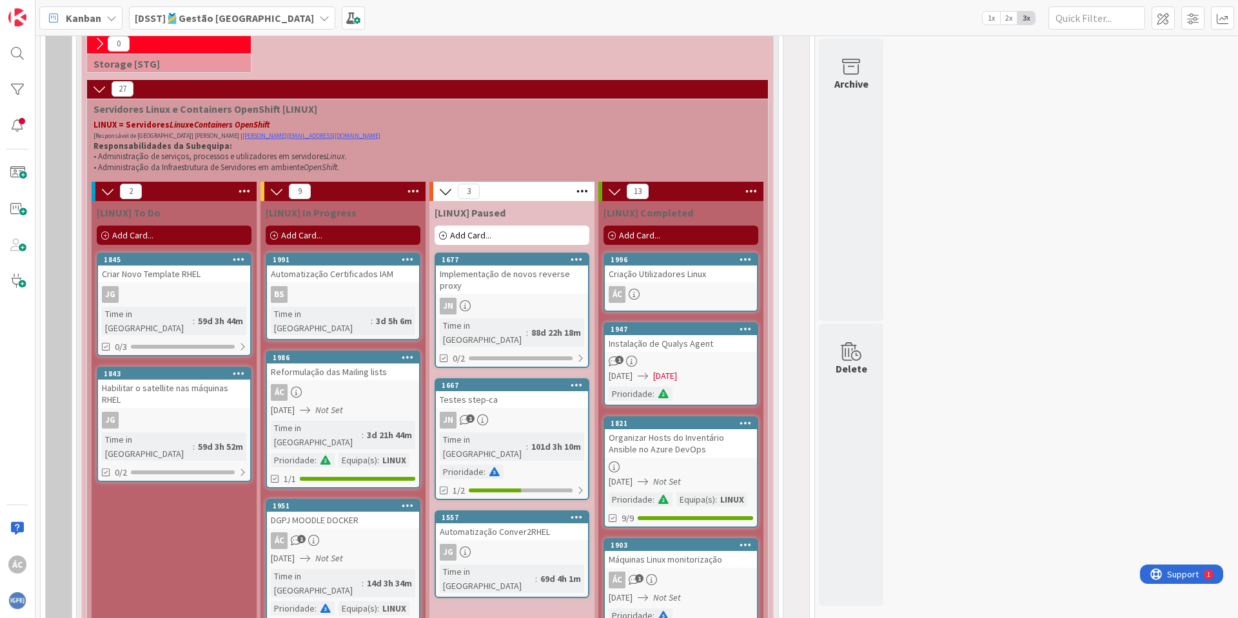
click at [634, 295] on icon at bounding box center [633, 294] width 11 height 11
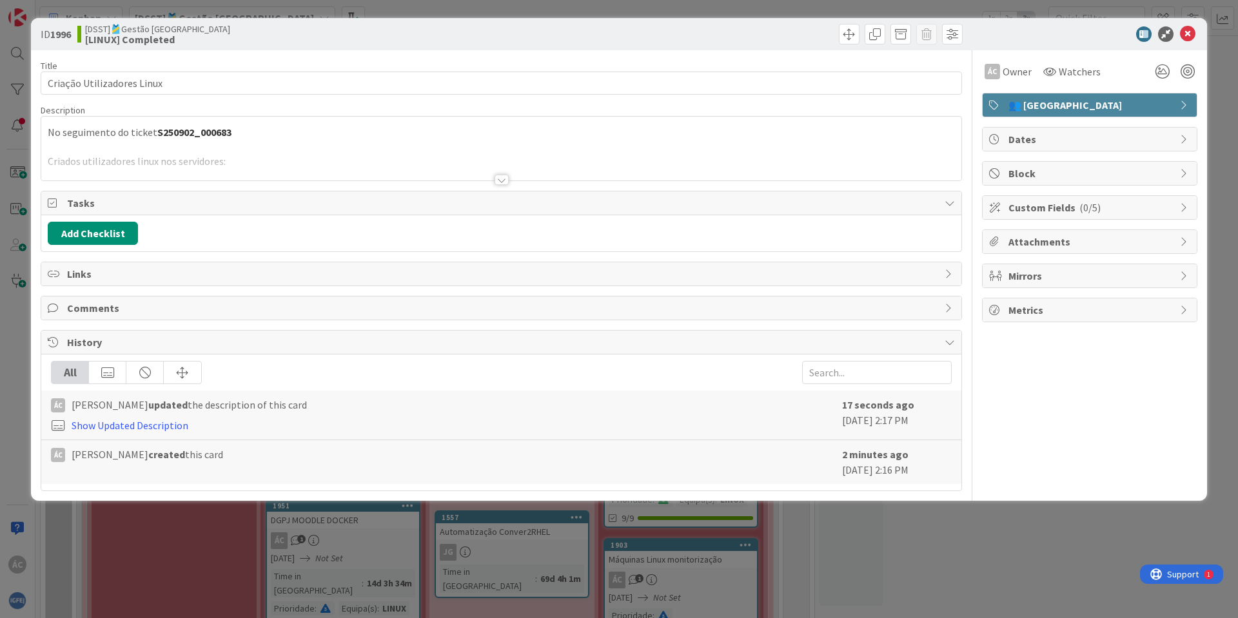
click at [173, 155] on div at bounding box center [501, 164] width 920 height 33
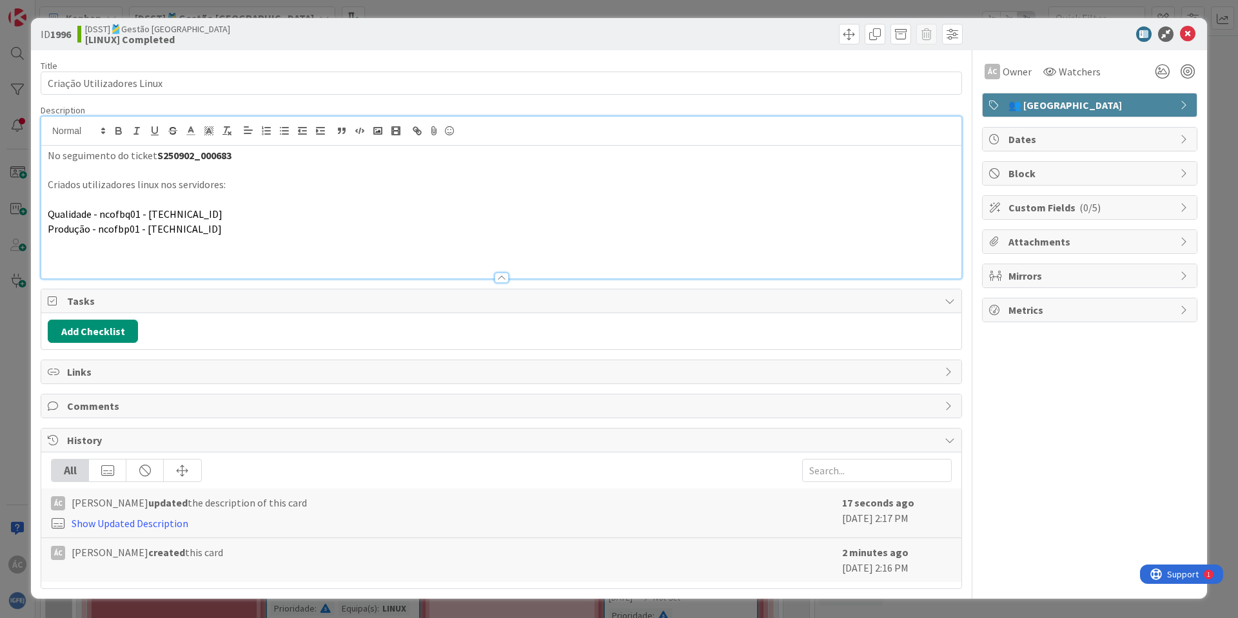
click at [367, 360] on div "Links" at bounding box center [501, 371] width 920 height 23
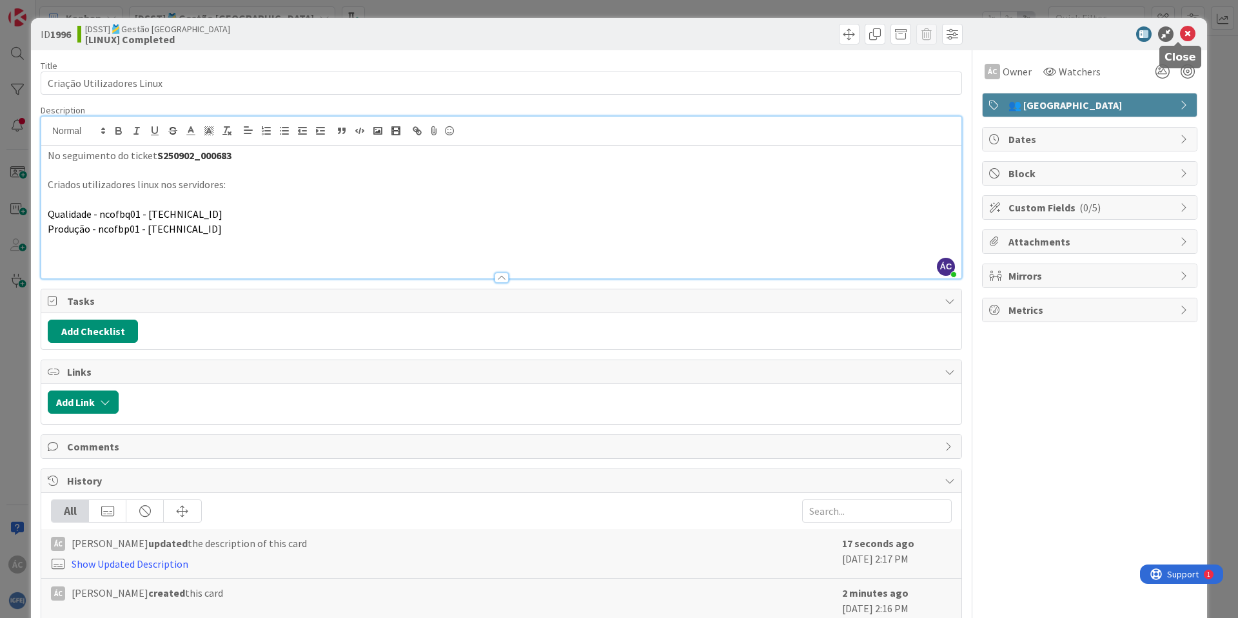
click at [1181, 32] on icon at bounding box center [1187, 33] width 15 height 15
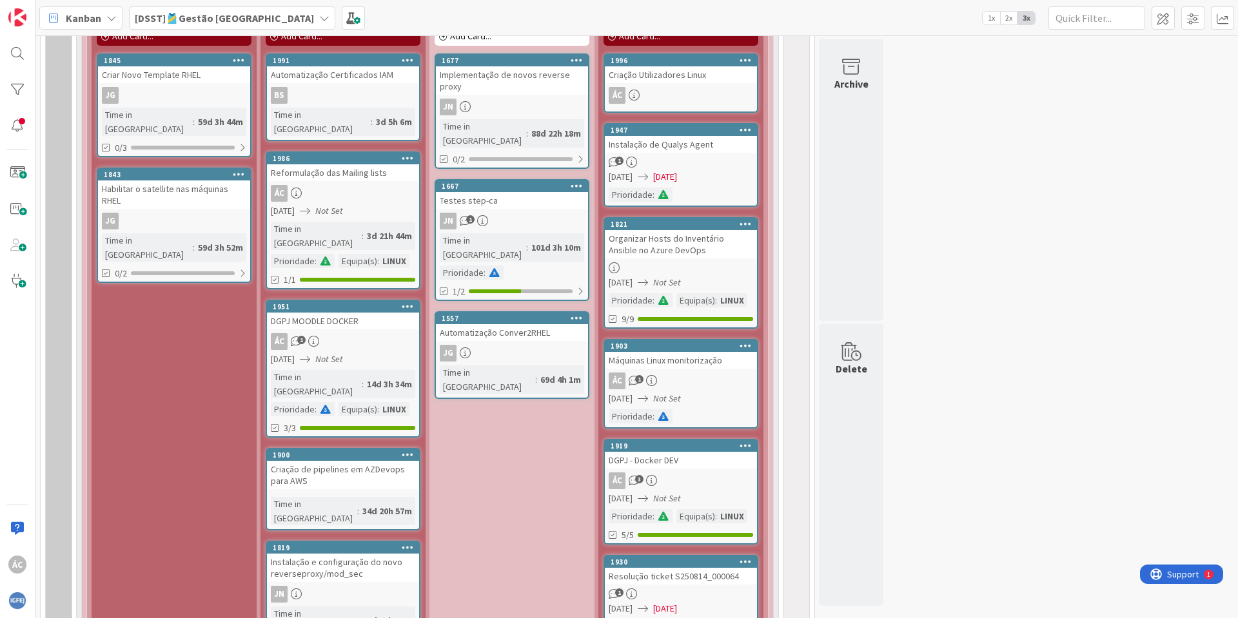
scroll to position [858, 0]
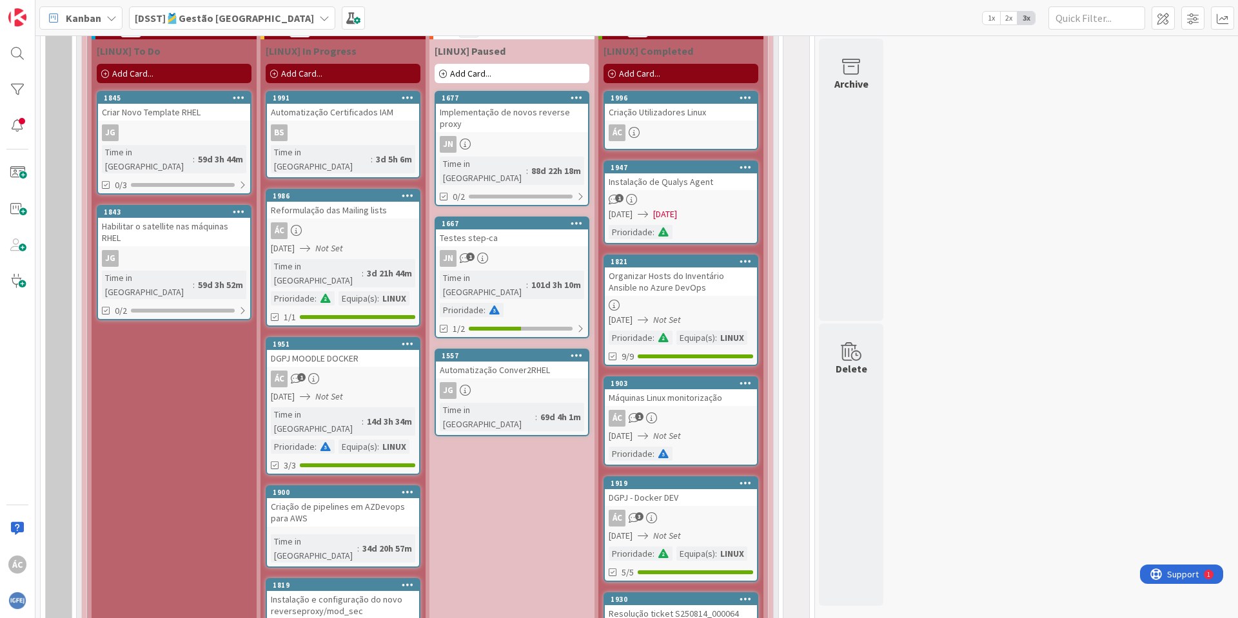
click at [349, 222] on div "ÁC" at bounding box center [343, 230] width 152 height 17
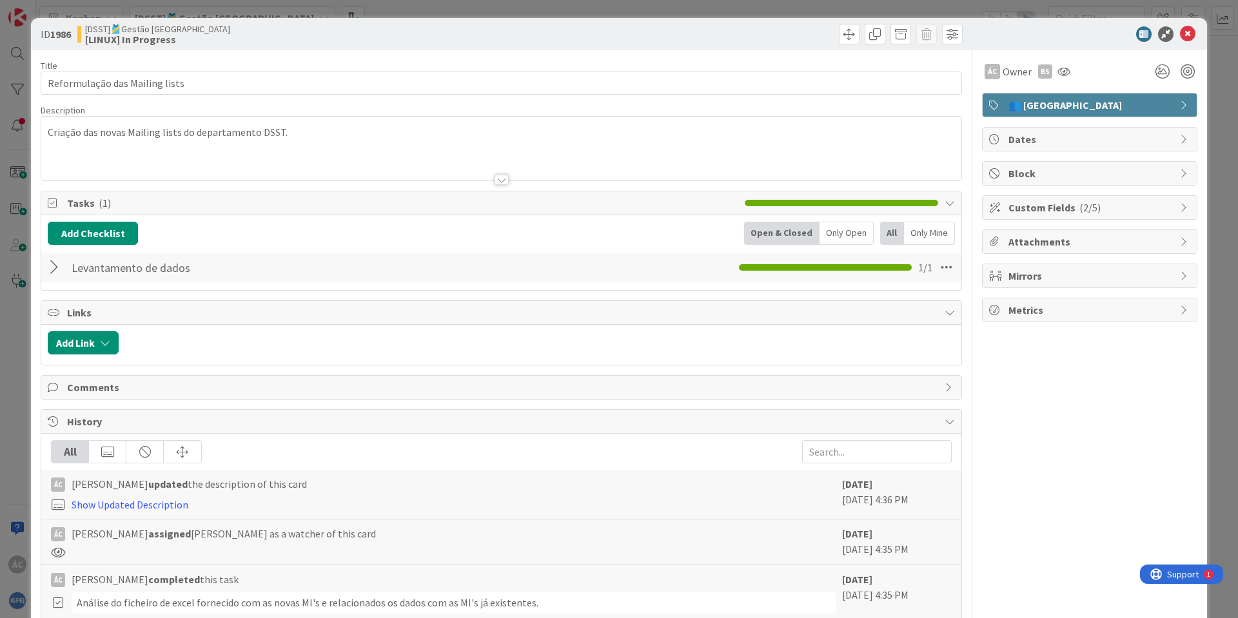
click at [54, 271] on div at bounding box center [56, 267] width 17 height 23
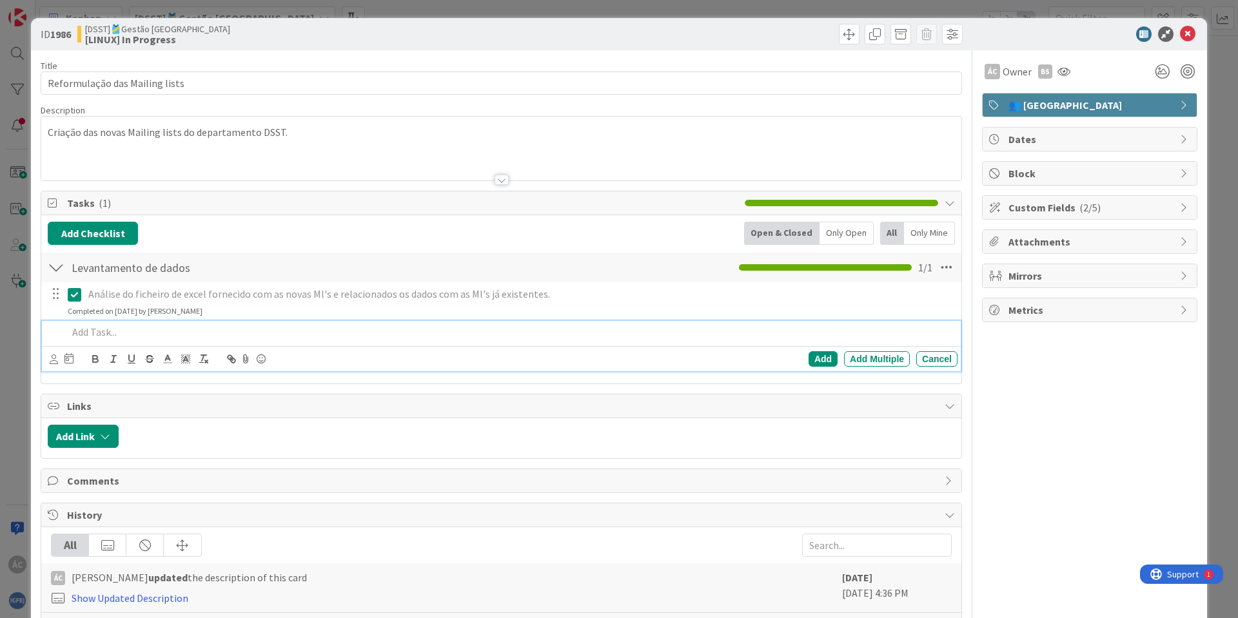
click at [110, 338] on p at bounding box center [510, 332] width 884 height 15
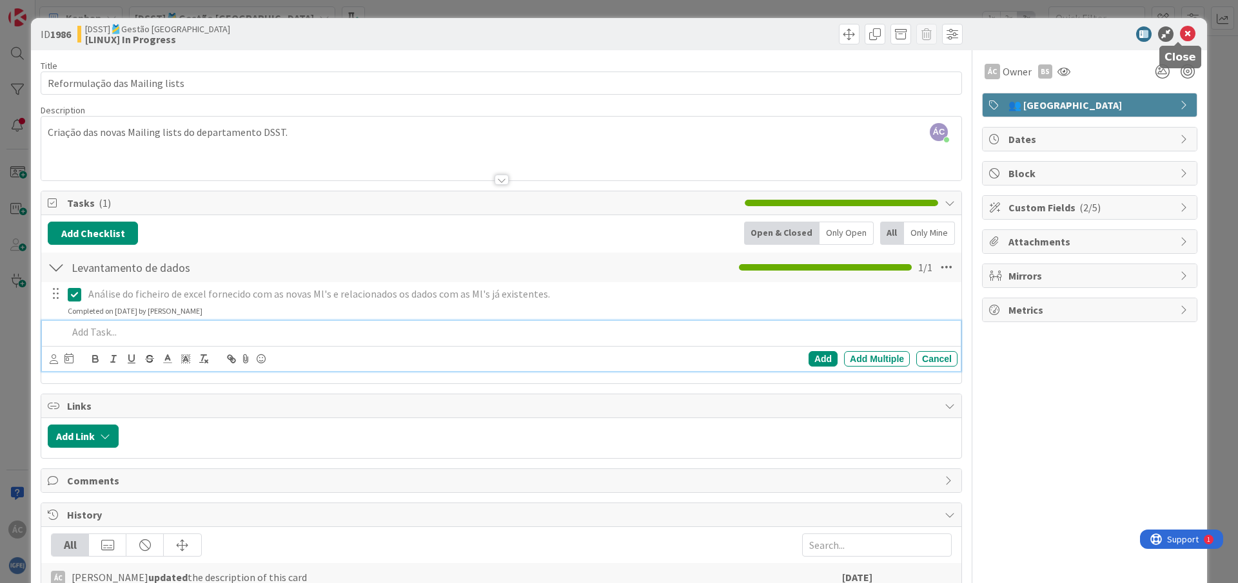
drag, startPoint x: 1176, startPoint y: 37, endPoint x: 1124, endPoint y: 46, distance: 52.9
click at [1180, 37] on icon at bounding box center [1187, 33] width 15 height 15
